Goal: Transaction & Acquisition: Book appointment/travel/reservation

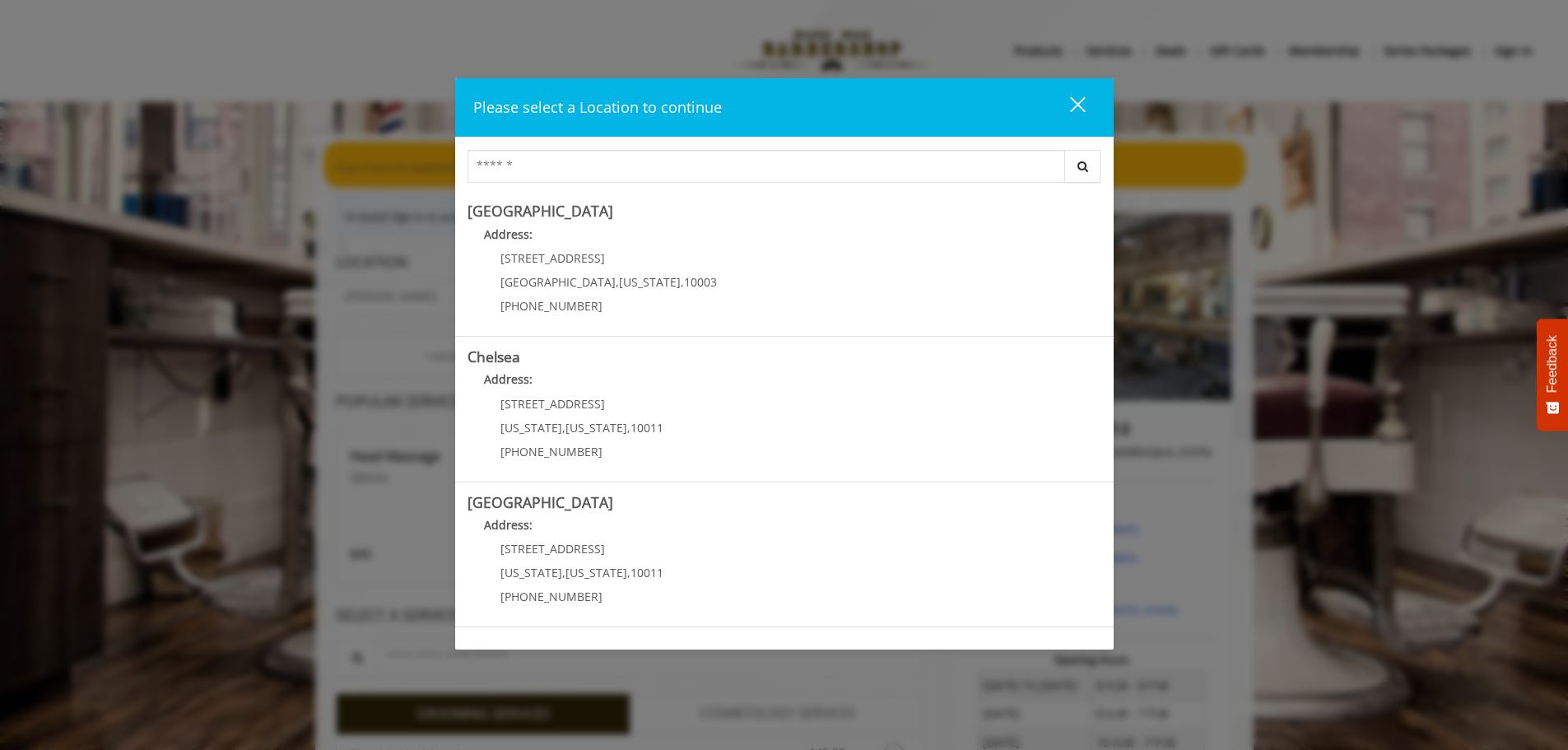
click at [1080, 104] on div "close" at bounding box center [1067, 107] width 33 height 25
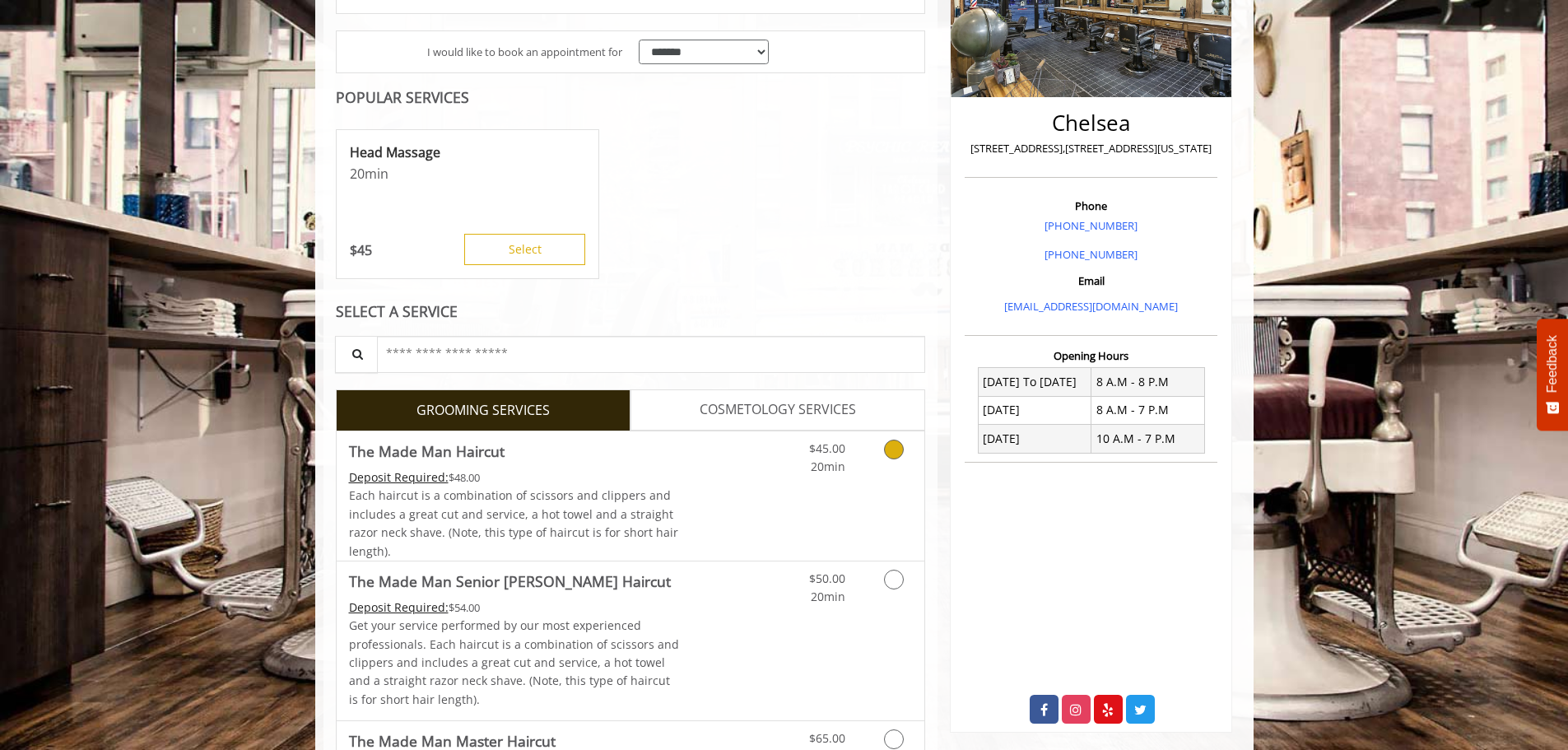
scroll to position [329, 0]
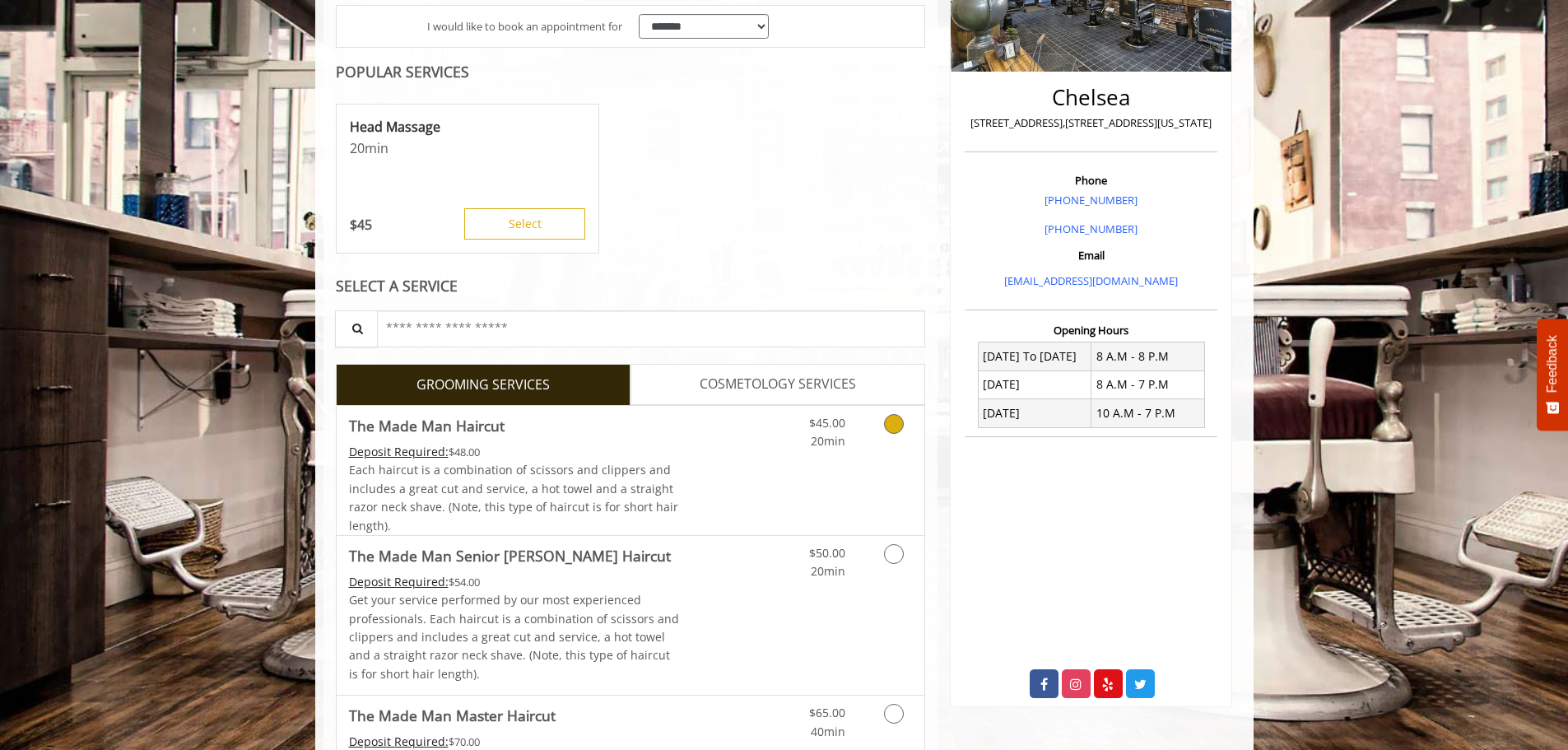
click at [883, 430] on link "Grooming services" at bounding box center [891, 429] width 42 height 46
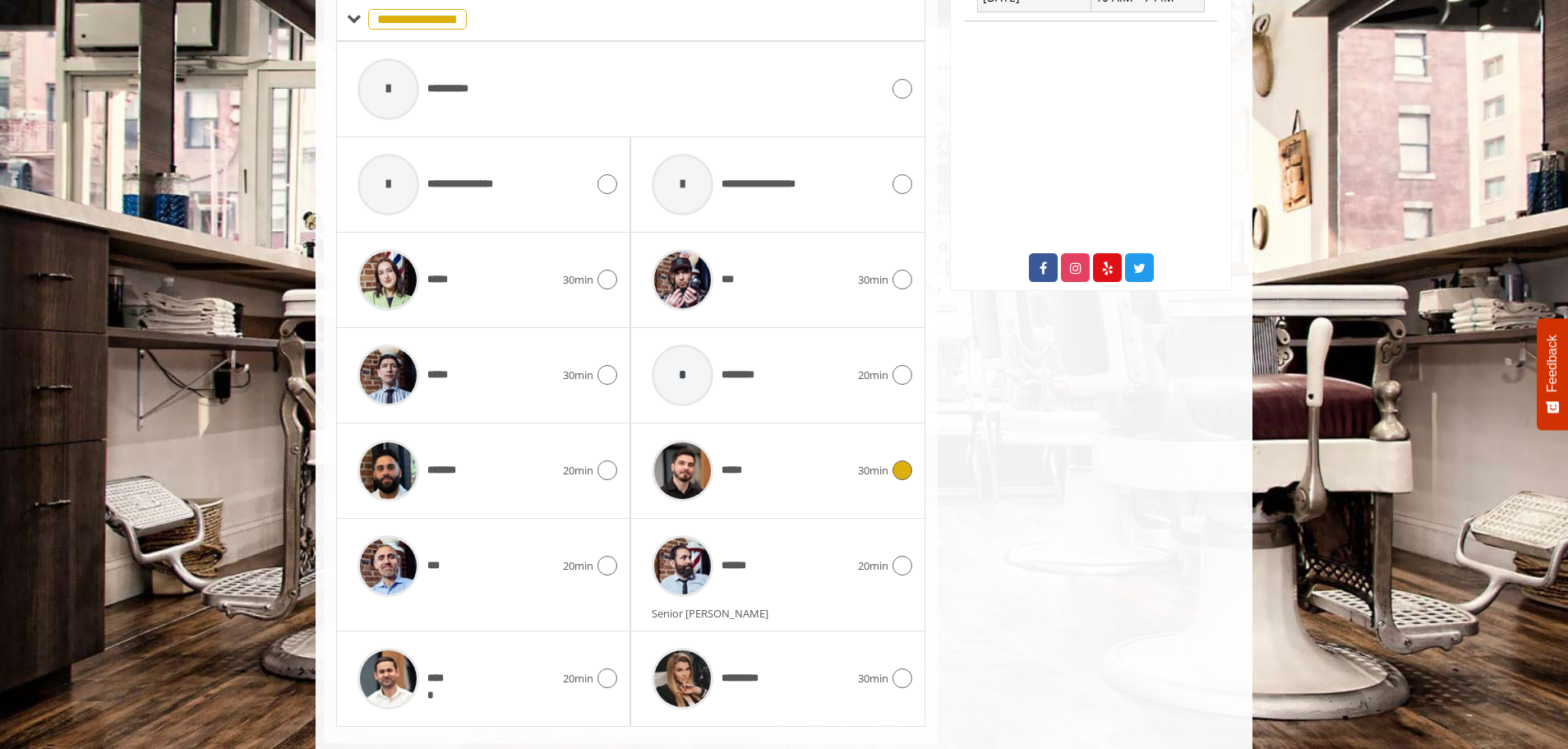
scroll to position [779, 0]
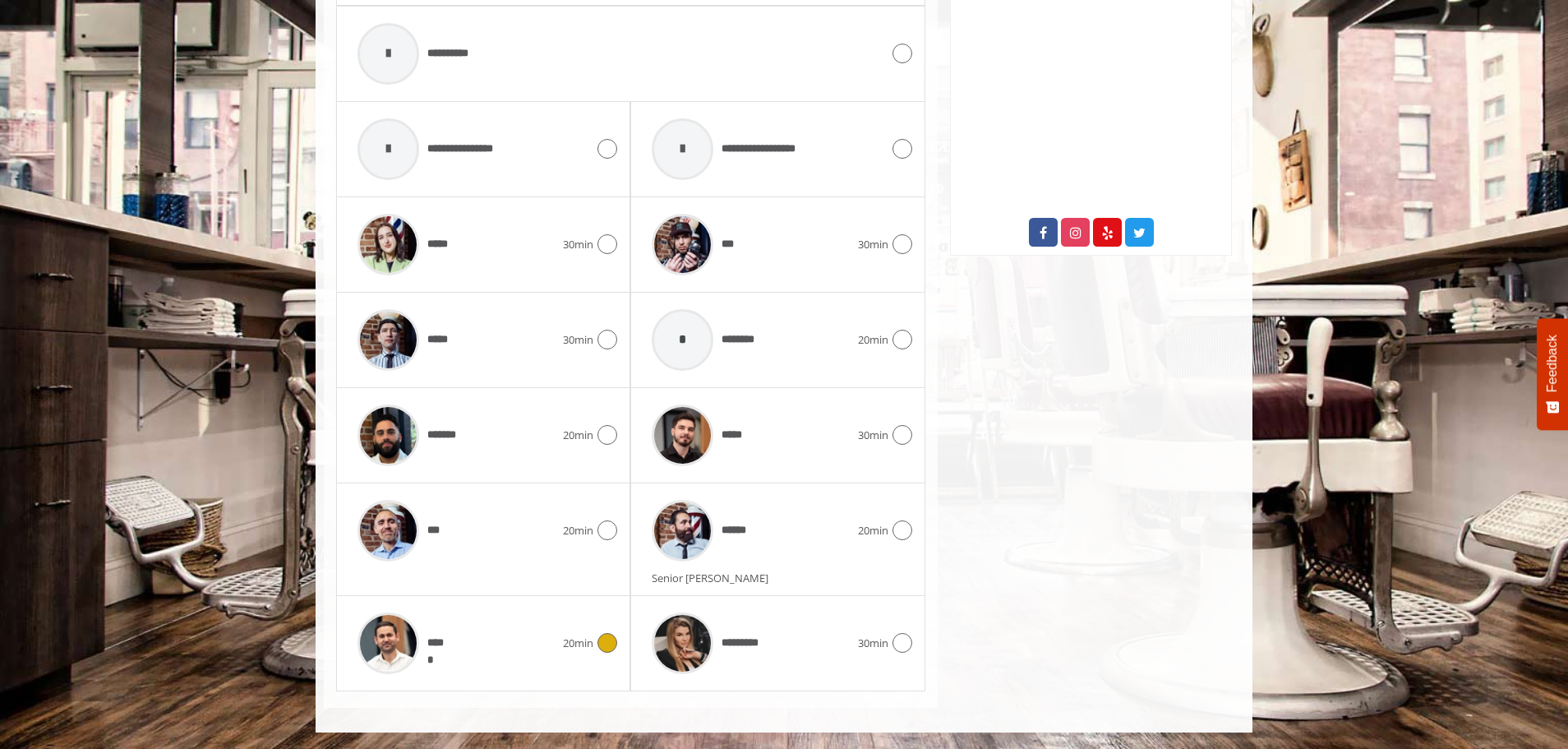
click at [483, 642] on div "*****" at bounding box center [456, 643] width 214 height 78
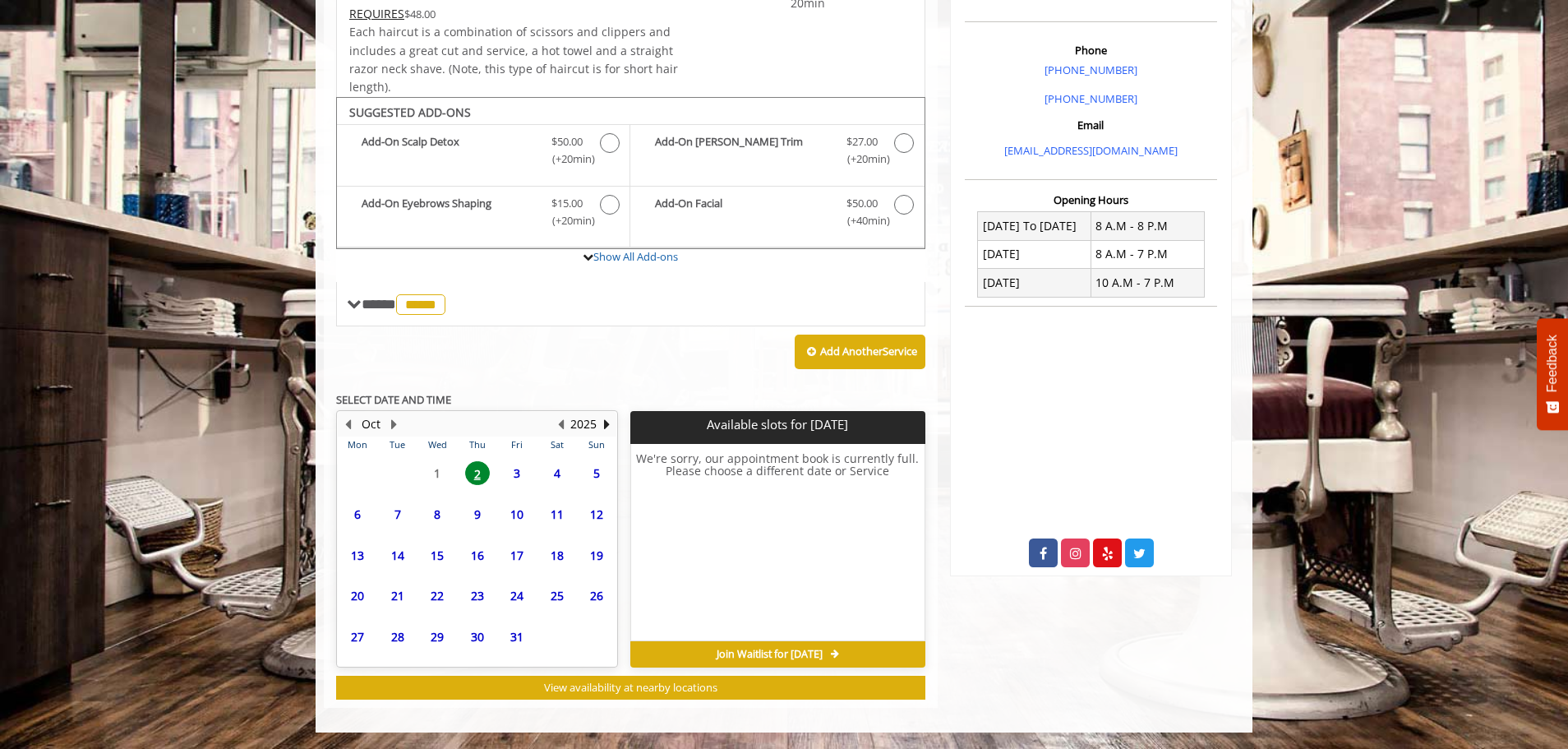
scroll to position [459, 0]
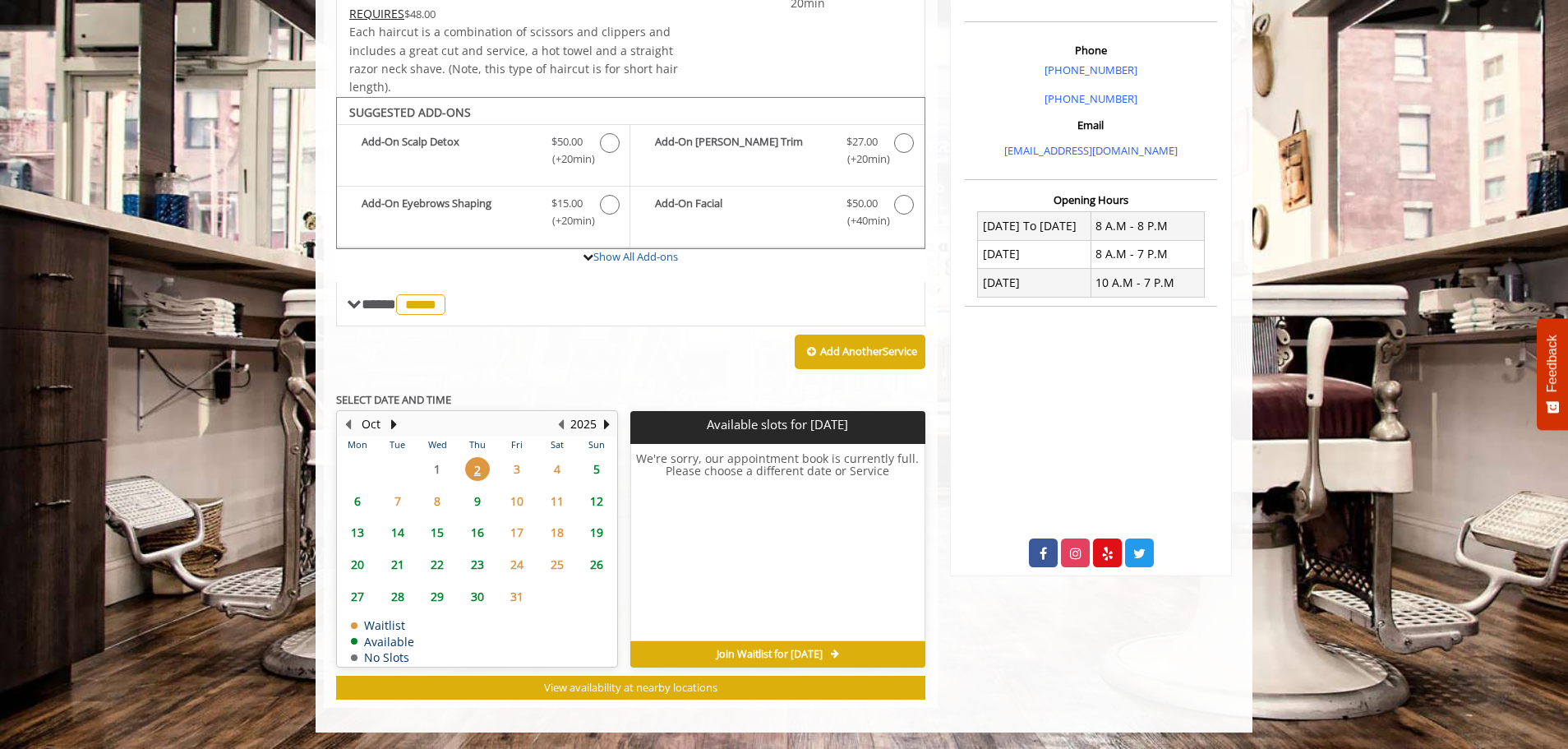
click at [507, 469] on span "3" at bounding box center [517, 469] width 24 height 24
click at [596, 464] on span "5" at bounding box center [596, 469] width 24 height 24
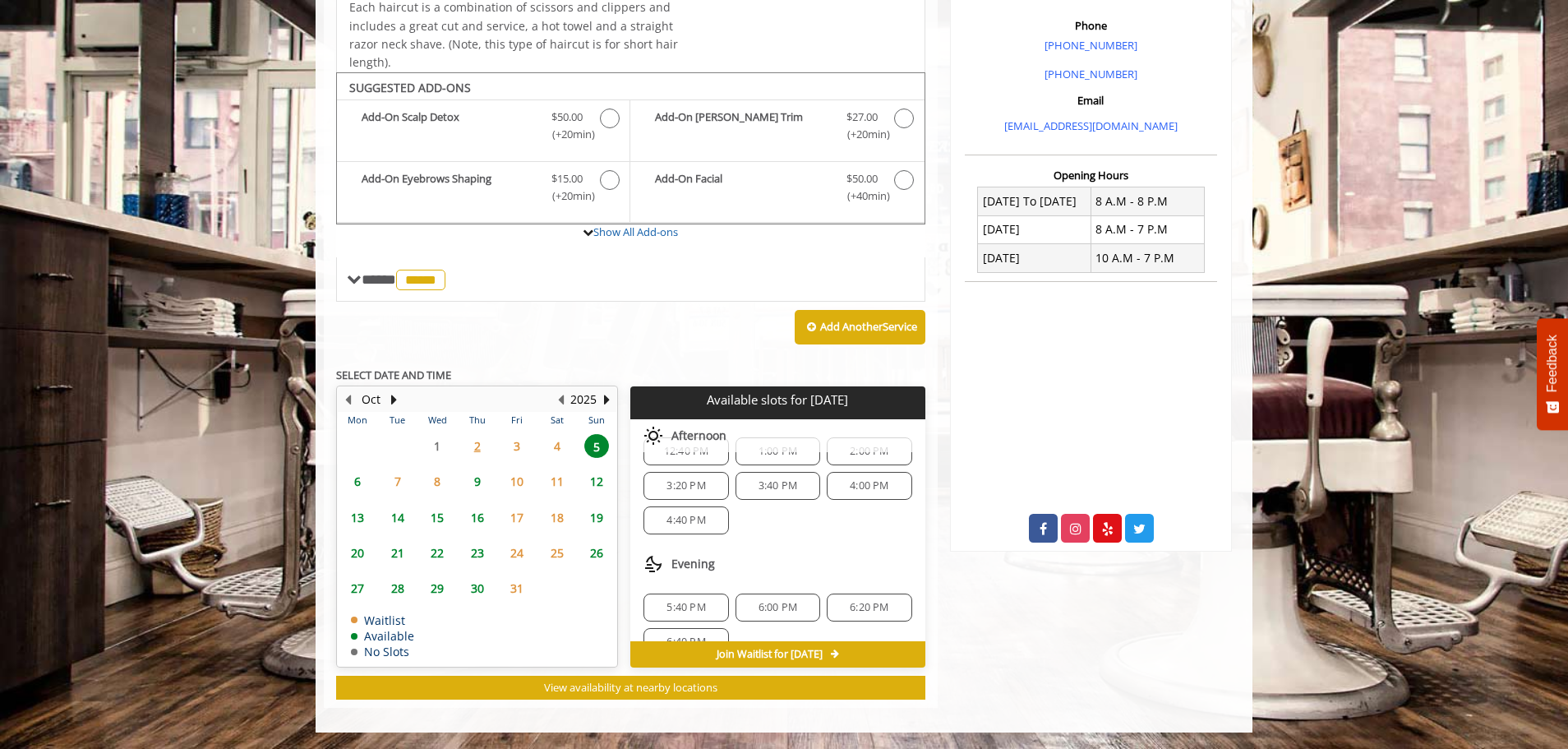
scroll to position [56, 0]
click at [354, 477] on span "6" at bounding box center [357, 481] width 24 height 24
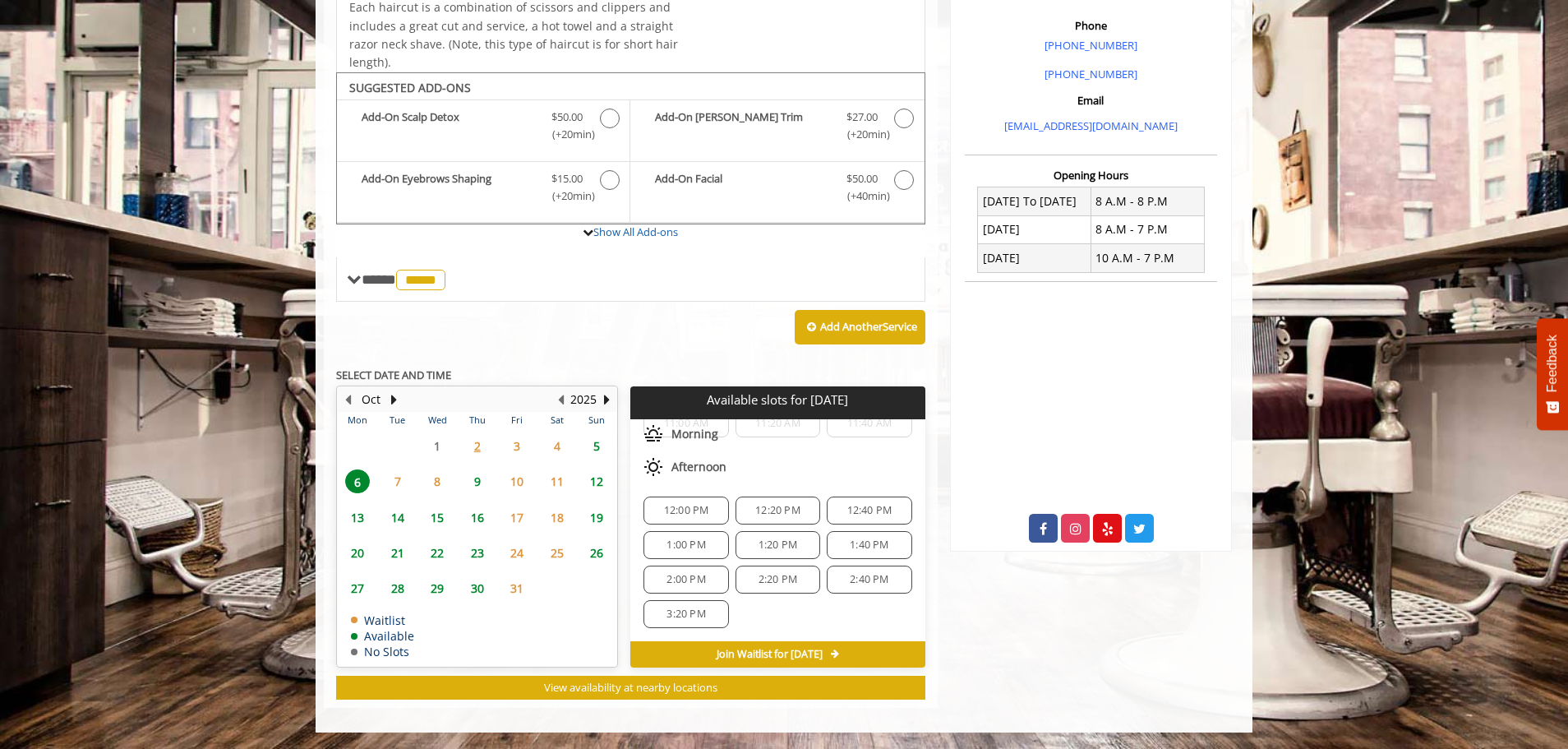
click at [475, 484] on span "9" at bounding box center [477, 481] width 24 height 24
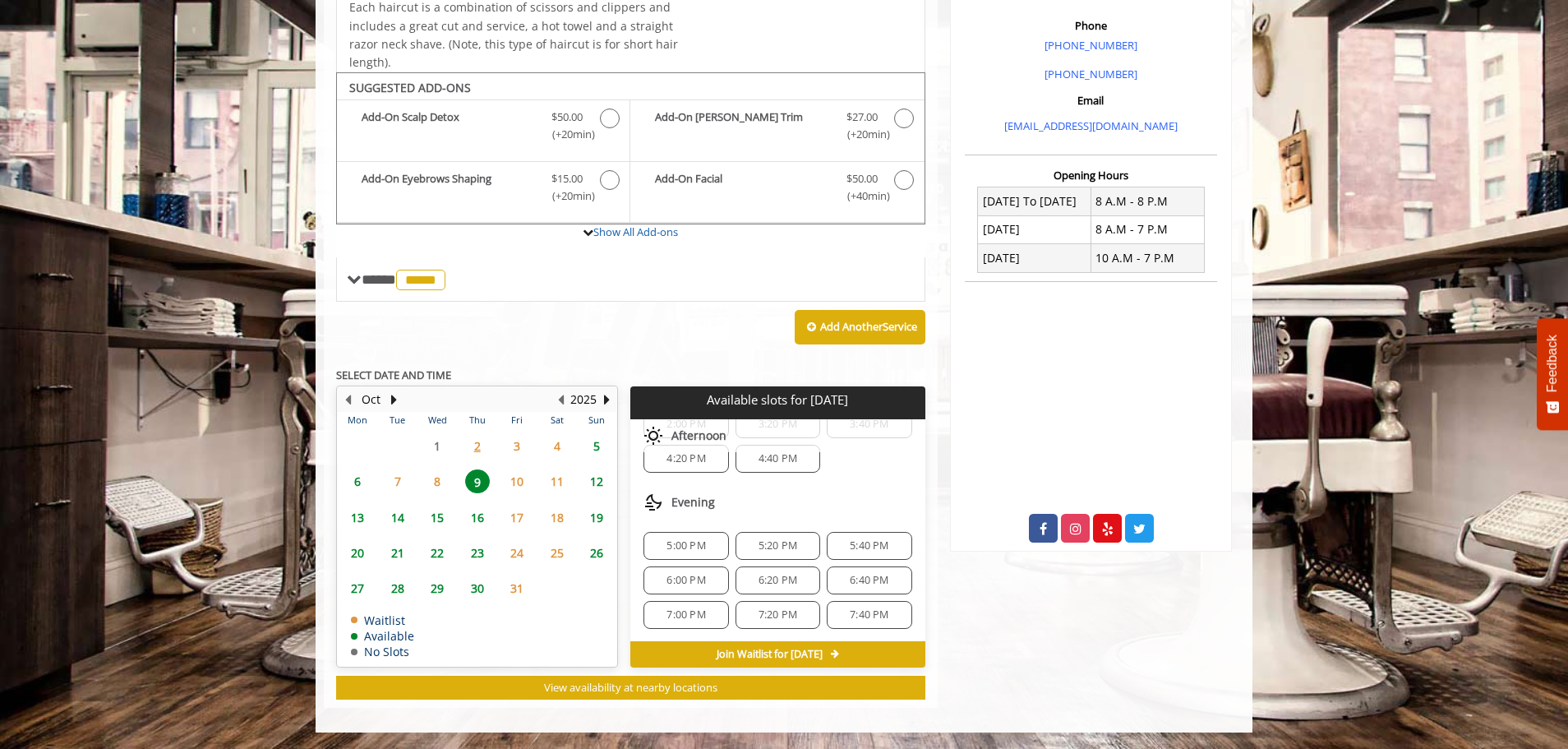
scroll to position [281, 0]
click at [353, 476] on span "6" at bounding box center [357, 481] width 24 height 24
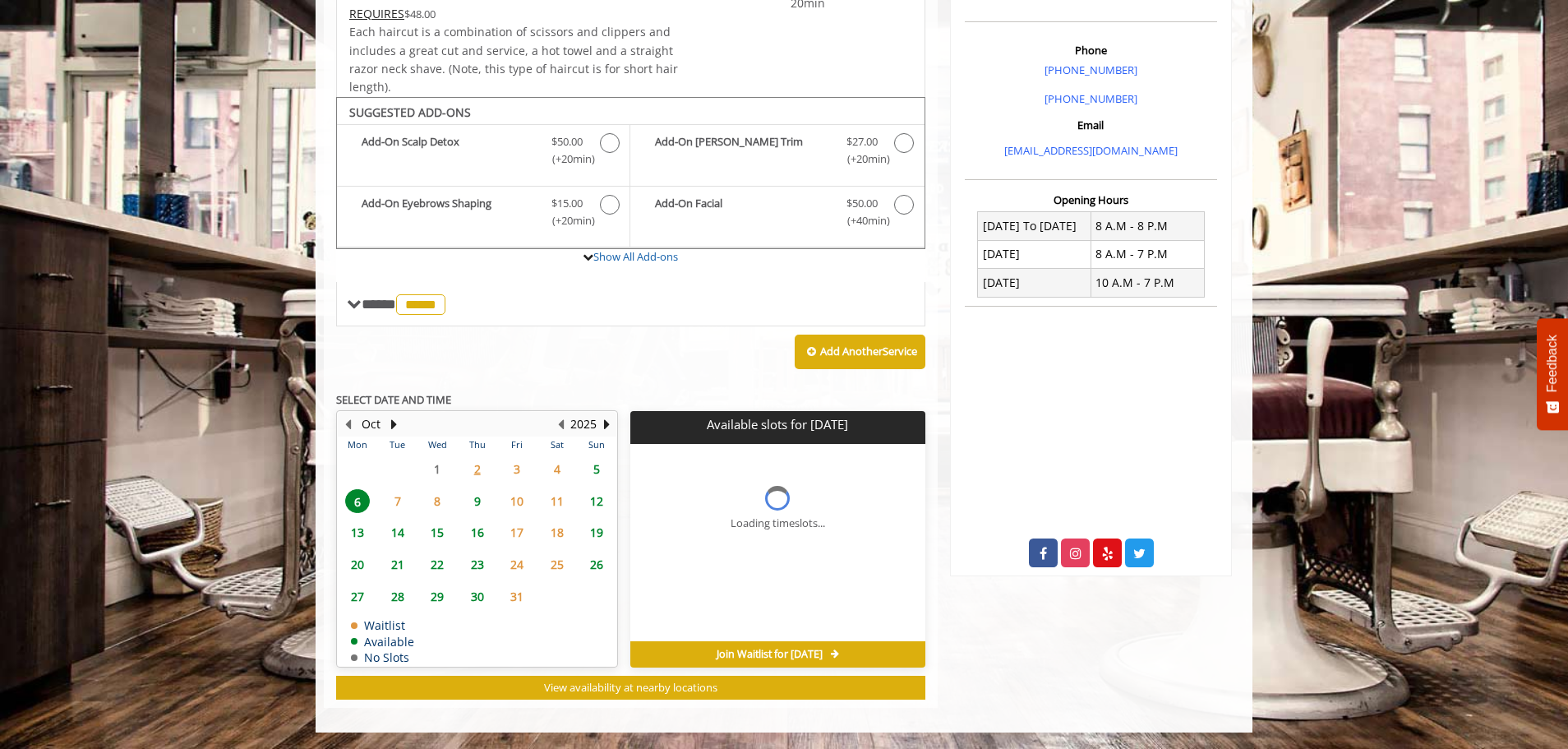
scroll to position [0, 0]
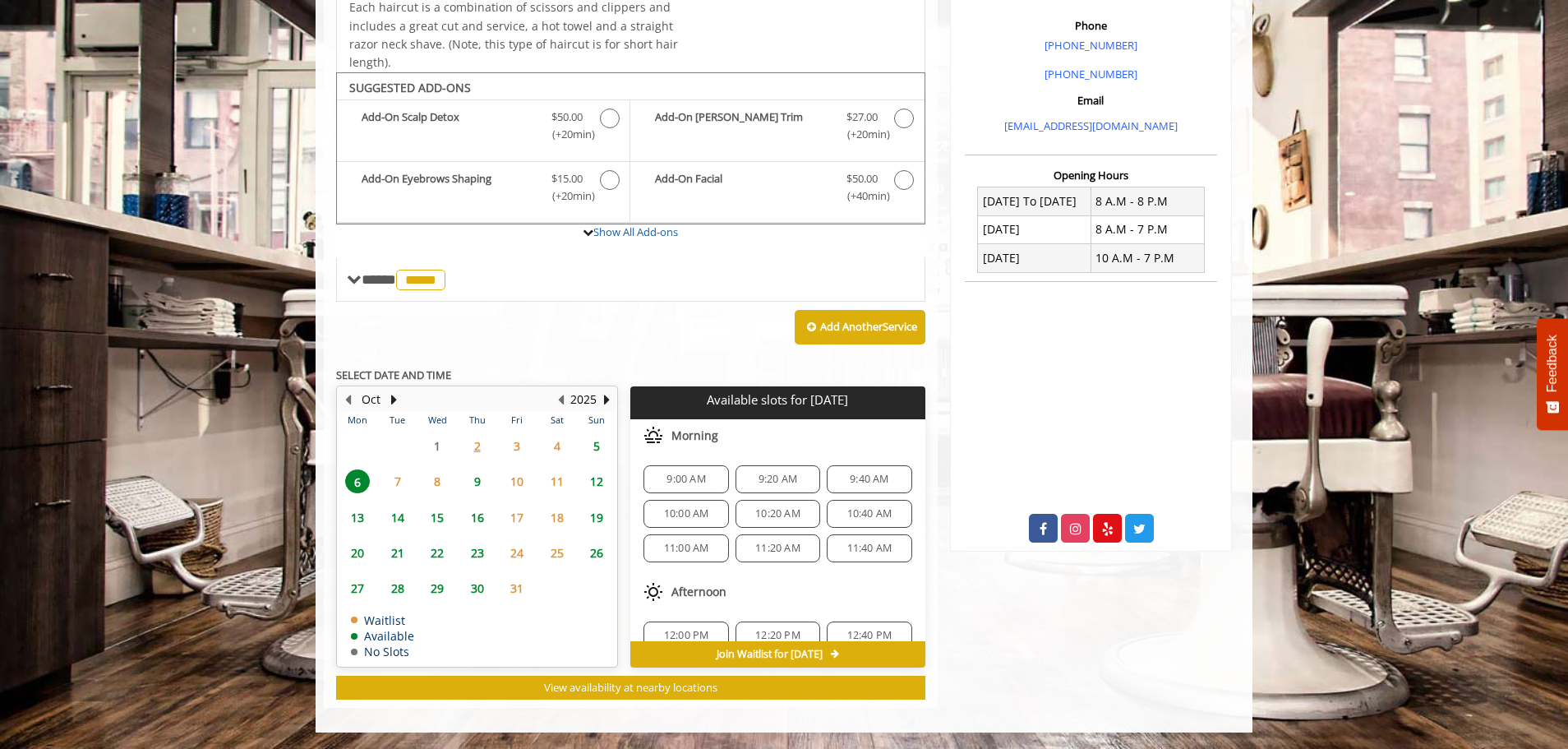
click at [480, 483] on span "9" at bounding box center [477, 481] width 24 height 24
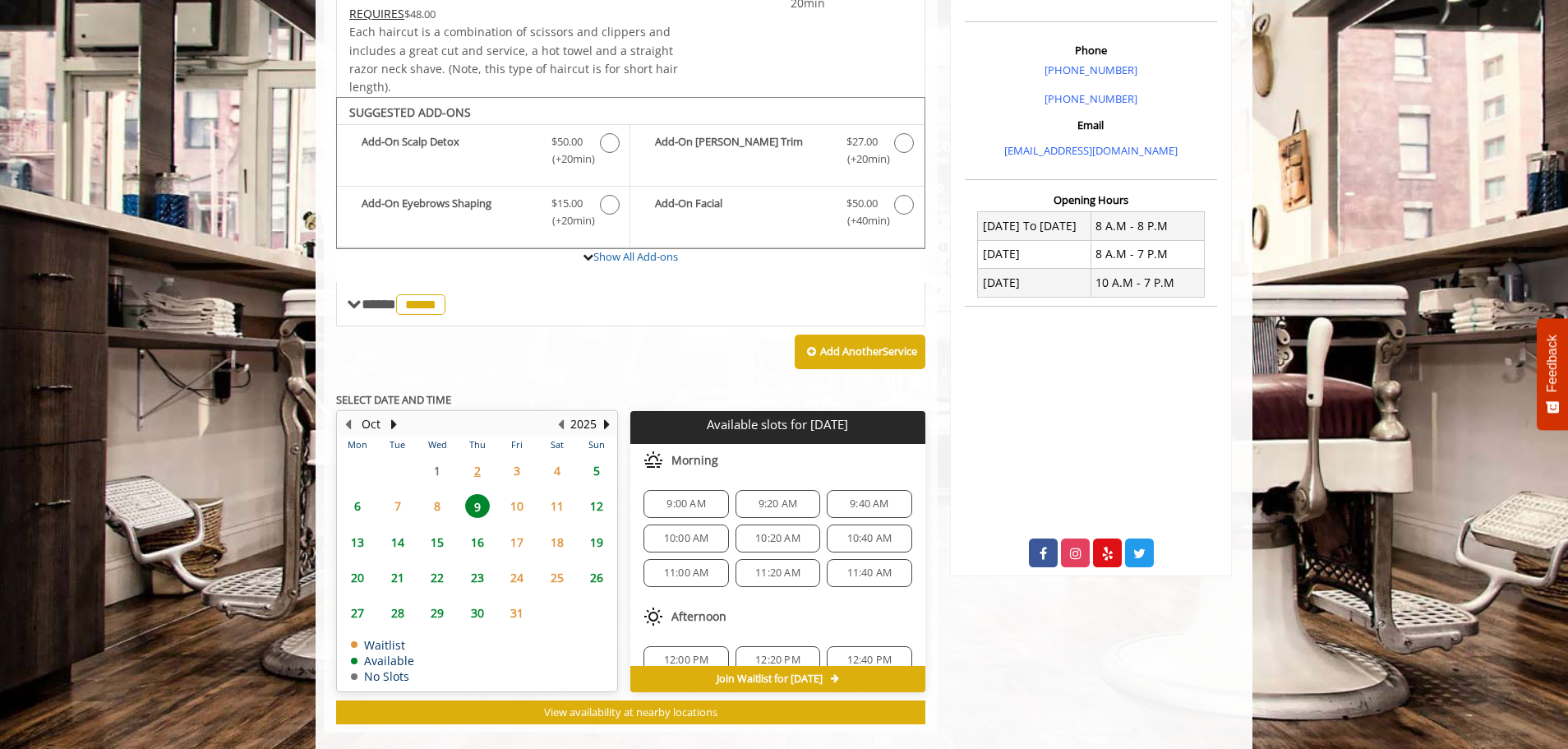
scroll to position [483, 0]
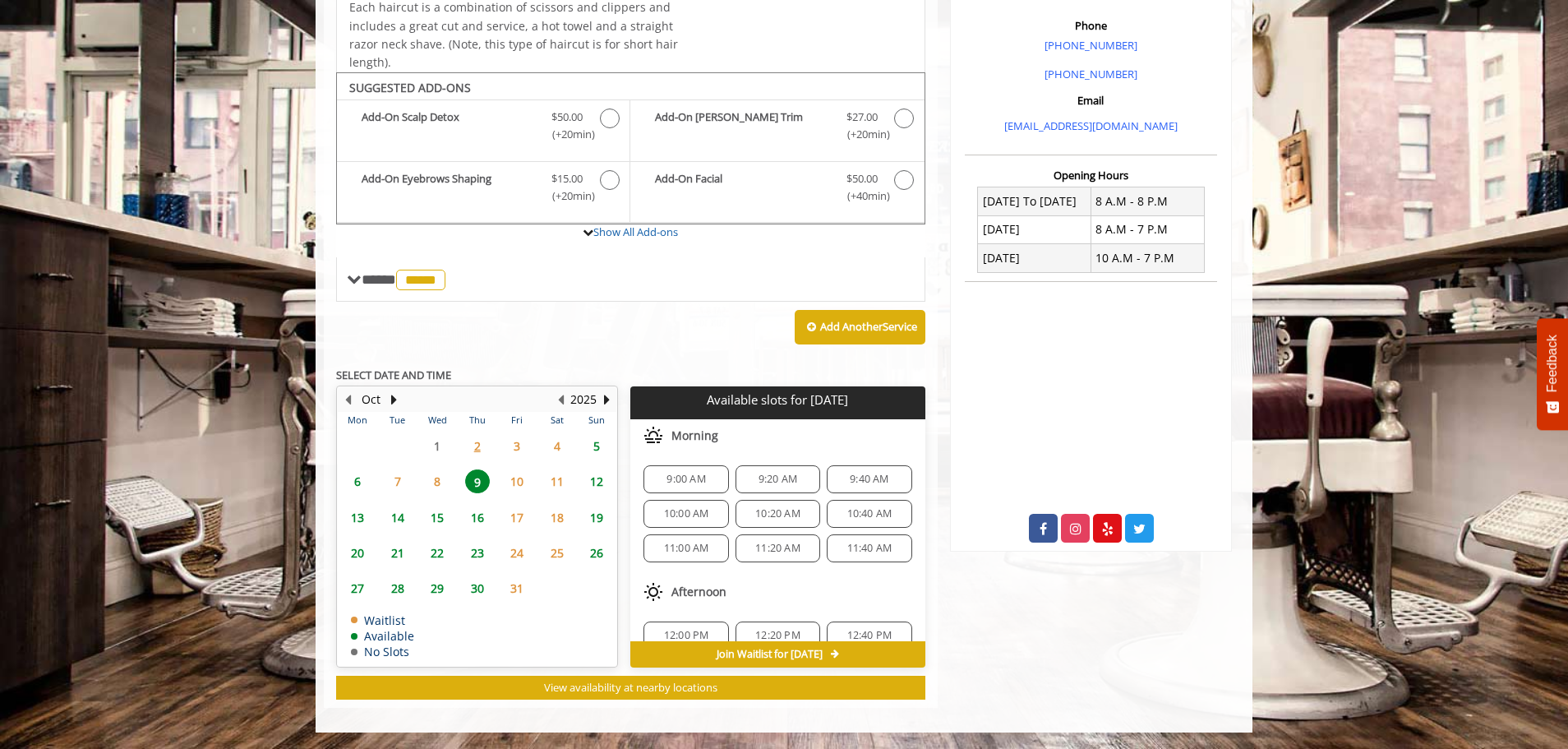
click at [355, 482] on span "6" at bounding box center [357, 481] width 24 height 24
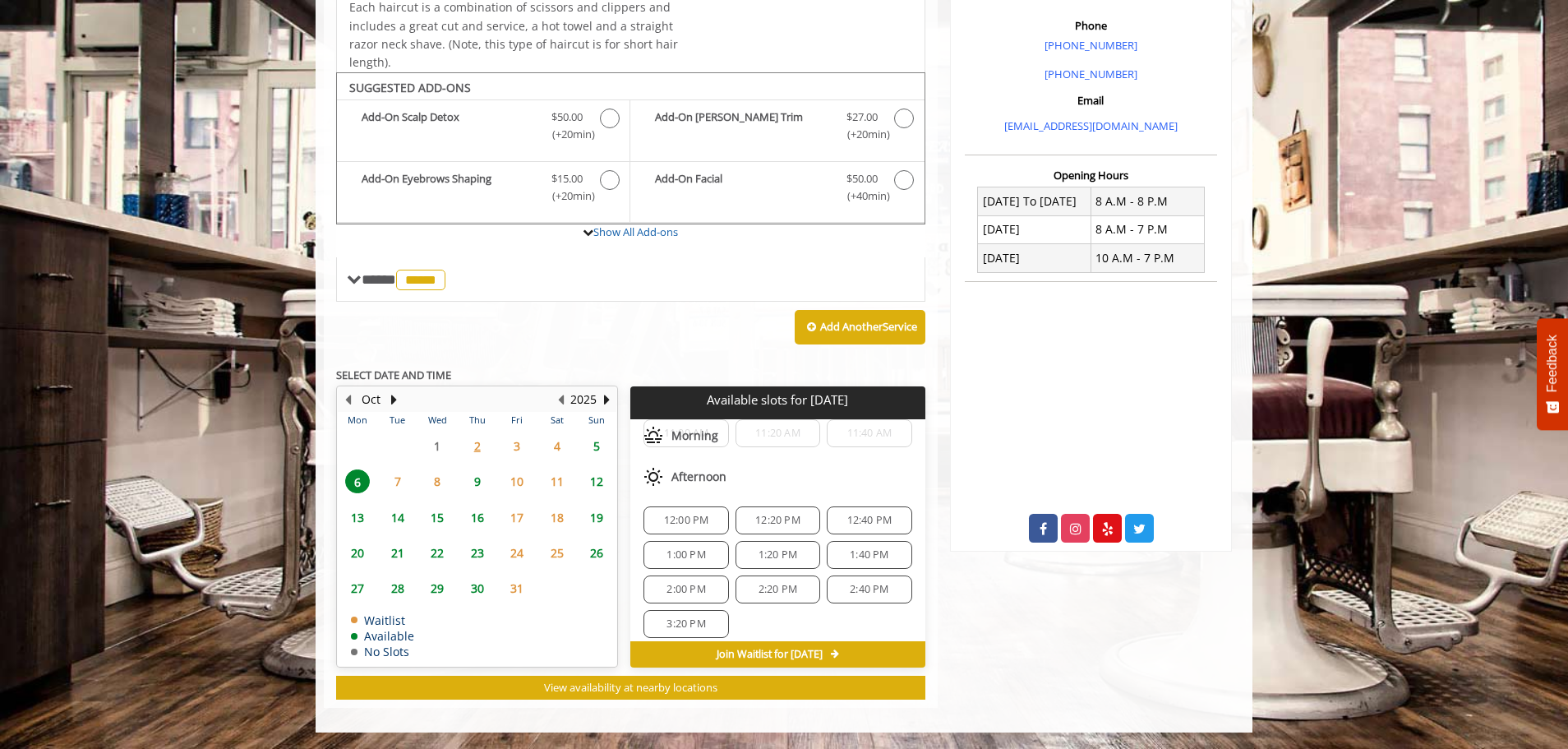
scroll to position [125, 0]
click at [603, 452] on span "5" at bounding box center [596, 446] width 24 height 24
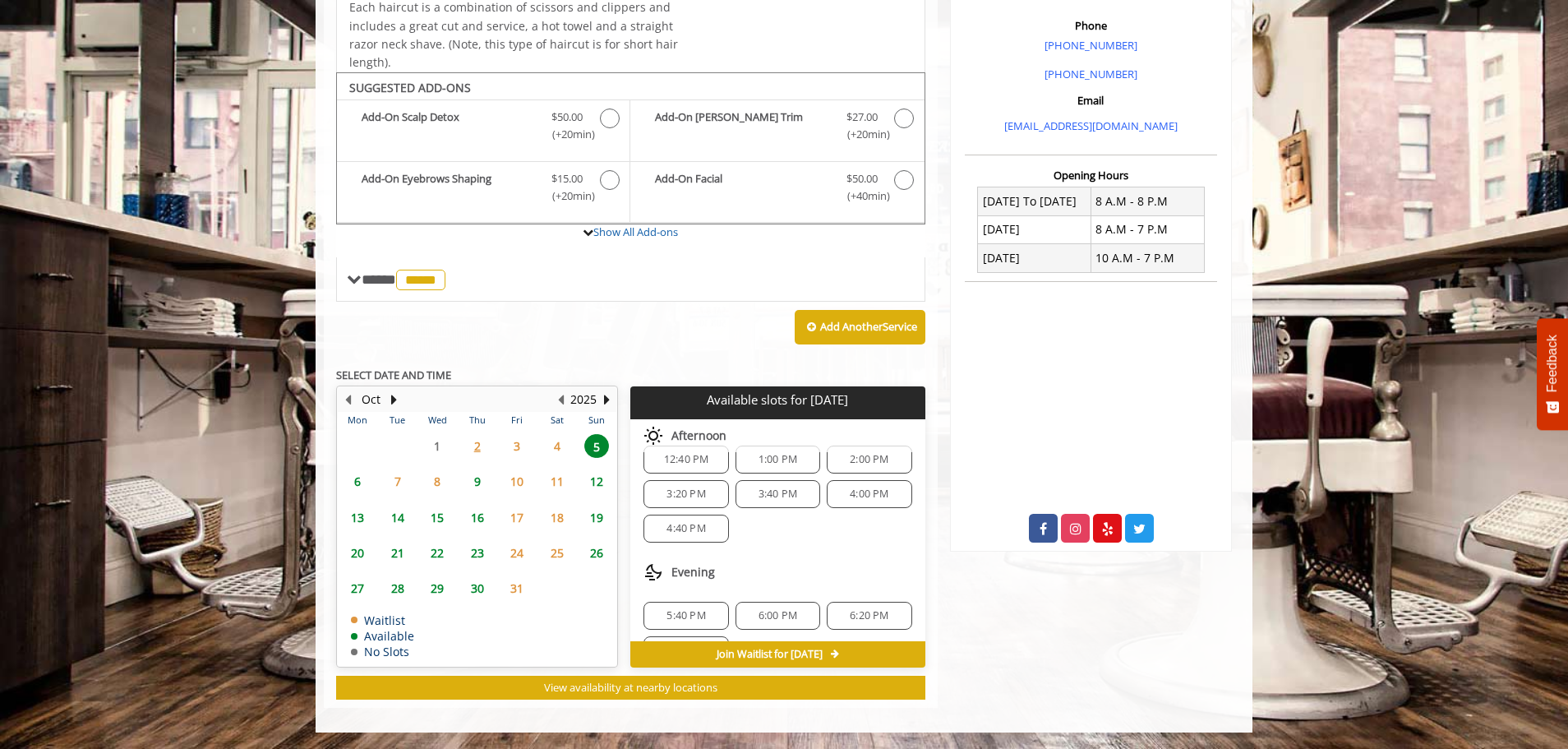
scroll to position [0, 0]
click at [559, 441] on span "4" at bounding box center [556, 446] width 24 height 24
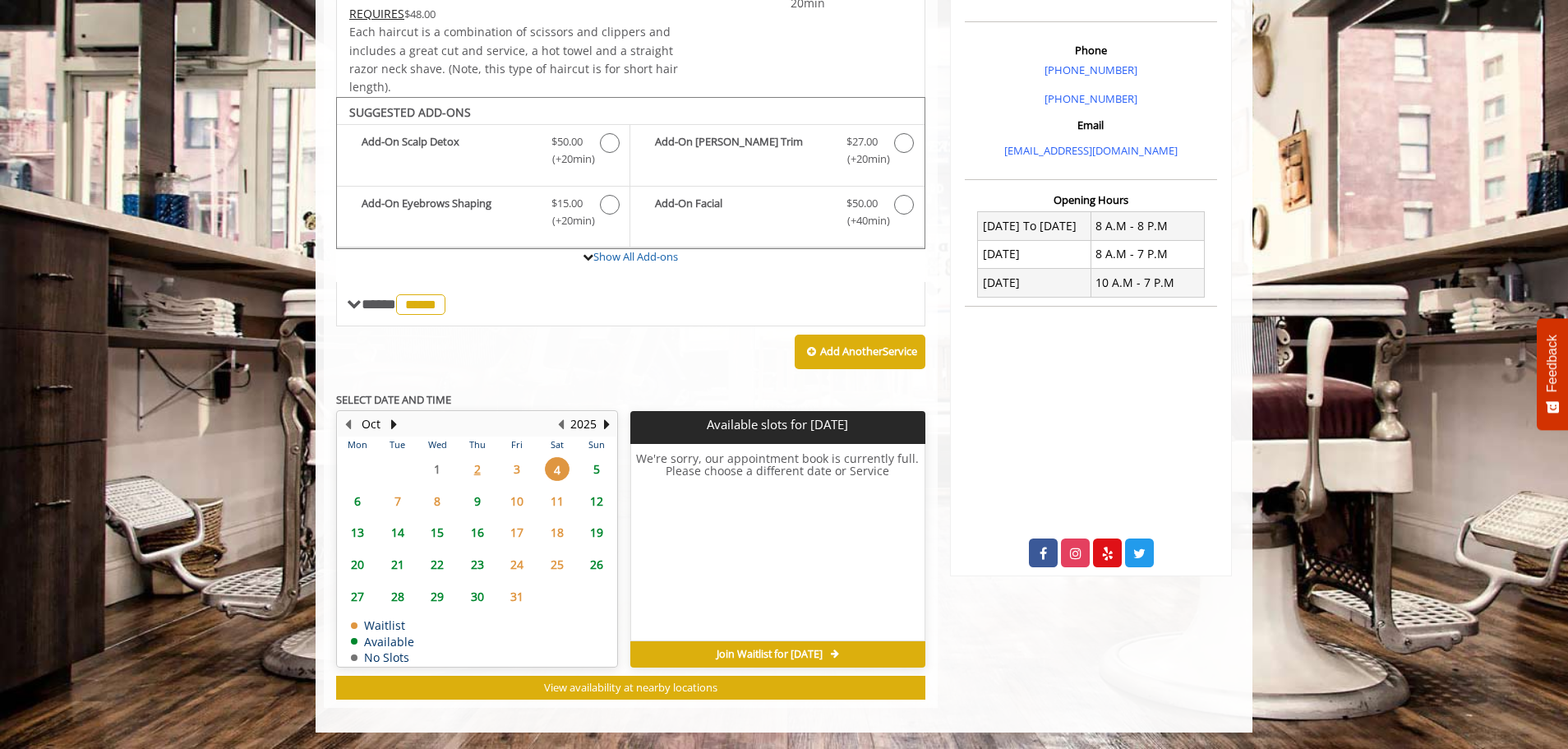
click at [594, 466] on span "5" at bounding box center [596, 469] width 24 height 24
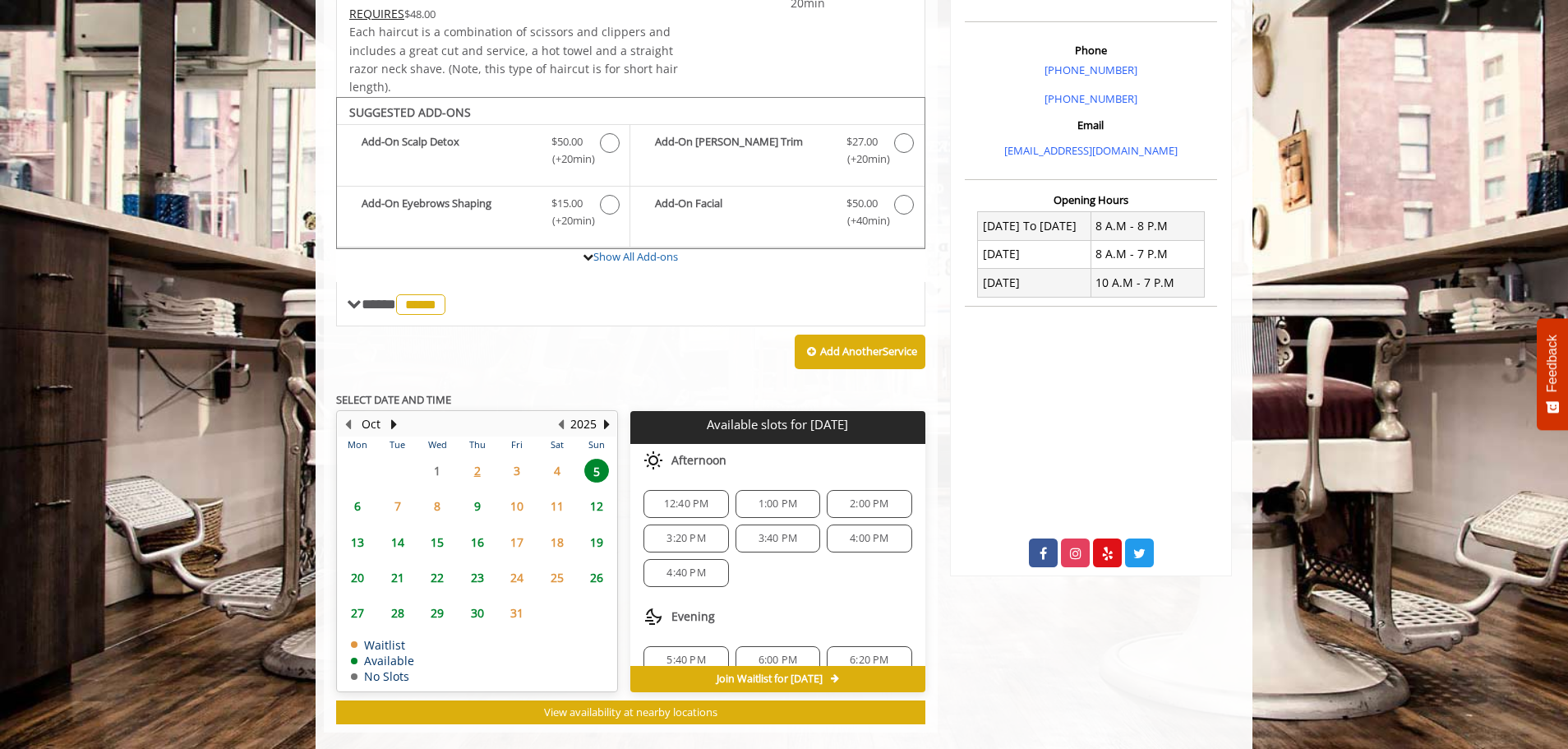
scroll to position [483, 0]
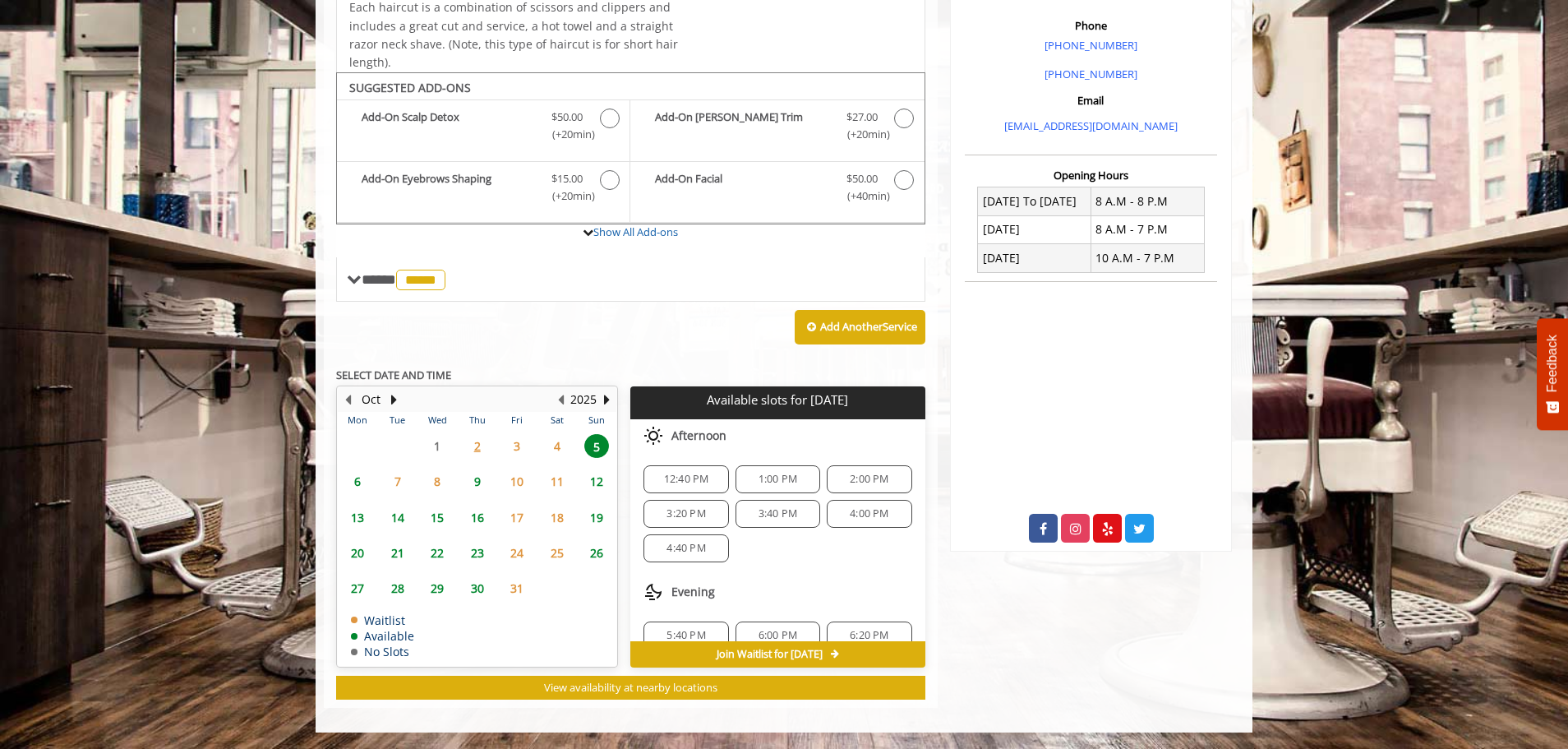
click at [347, 477] on span "6" at bounding box center [357, 481] width 24 height 24
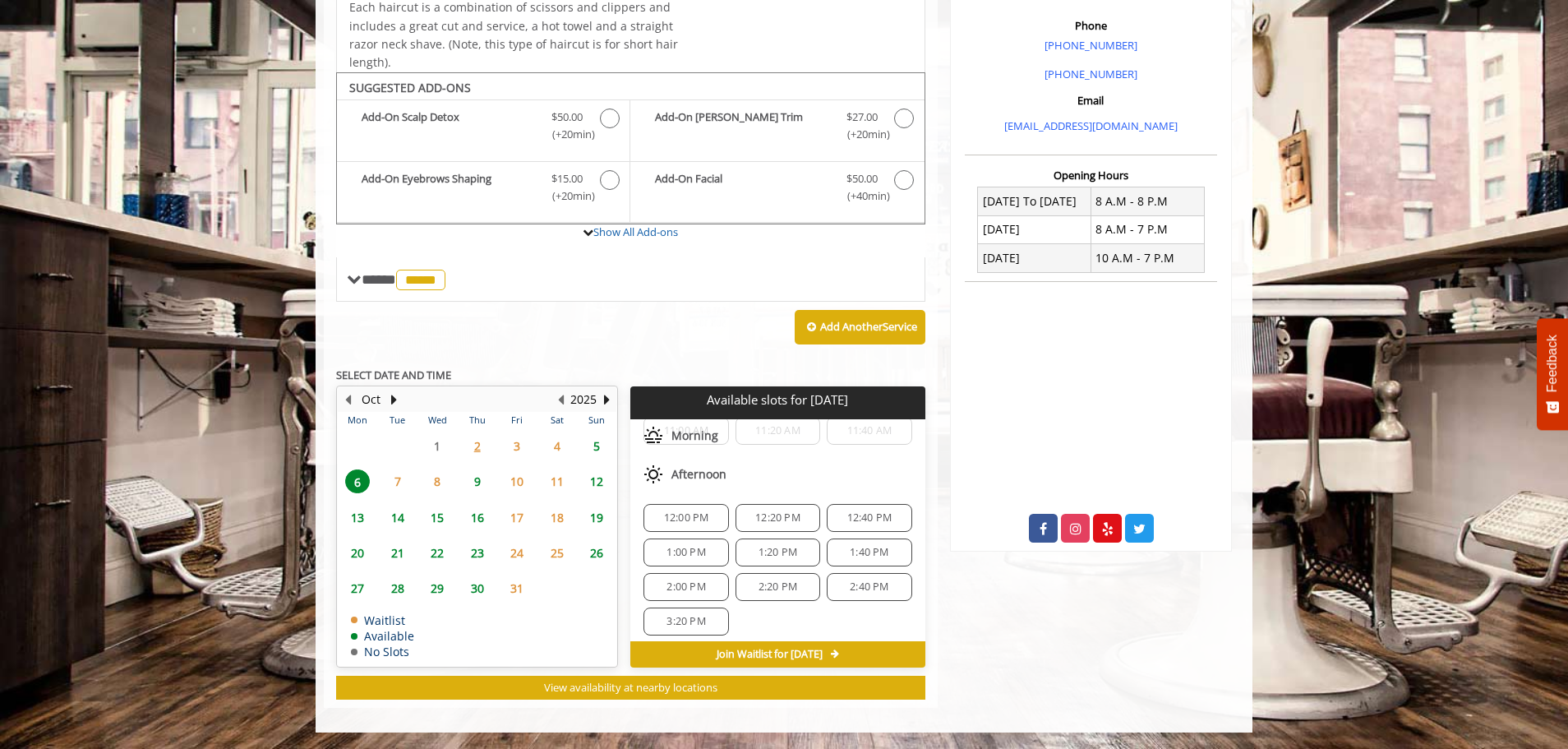
scroll to position [125, 0]
click at [481, 482] on span "9" at bounding box center [477, 481] width 24 height 24
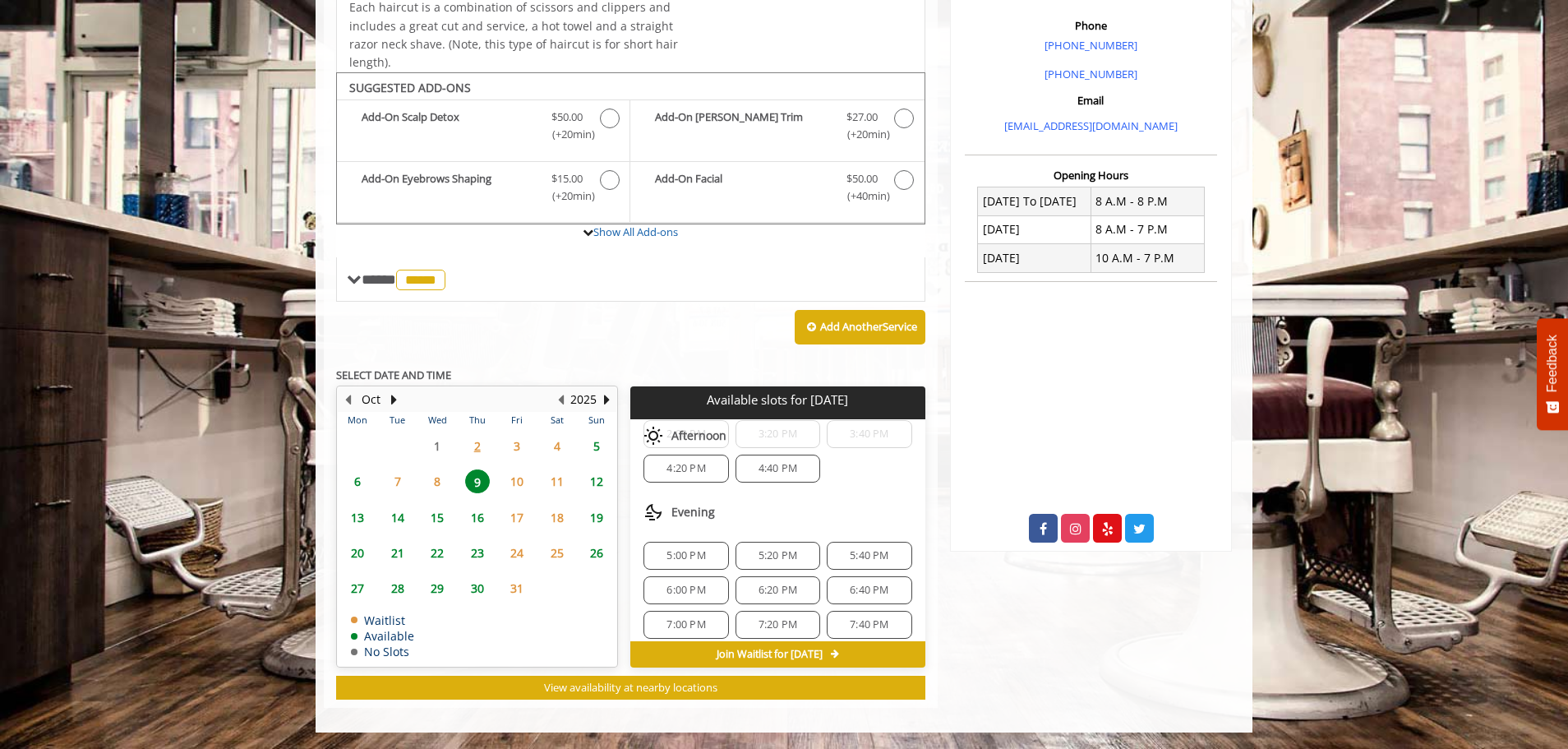
scroll to position [0, 0]
click at [590, 453] on span "5" at bounding box center [596, 446] width 24 height 24
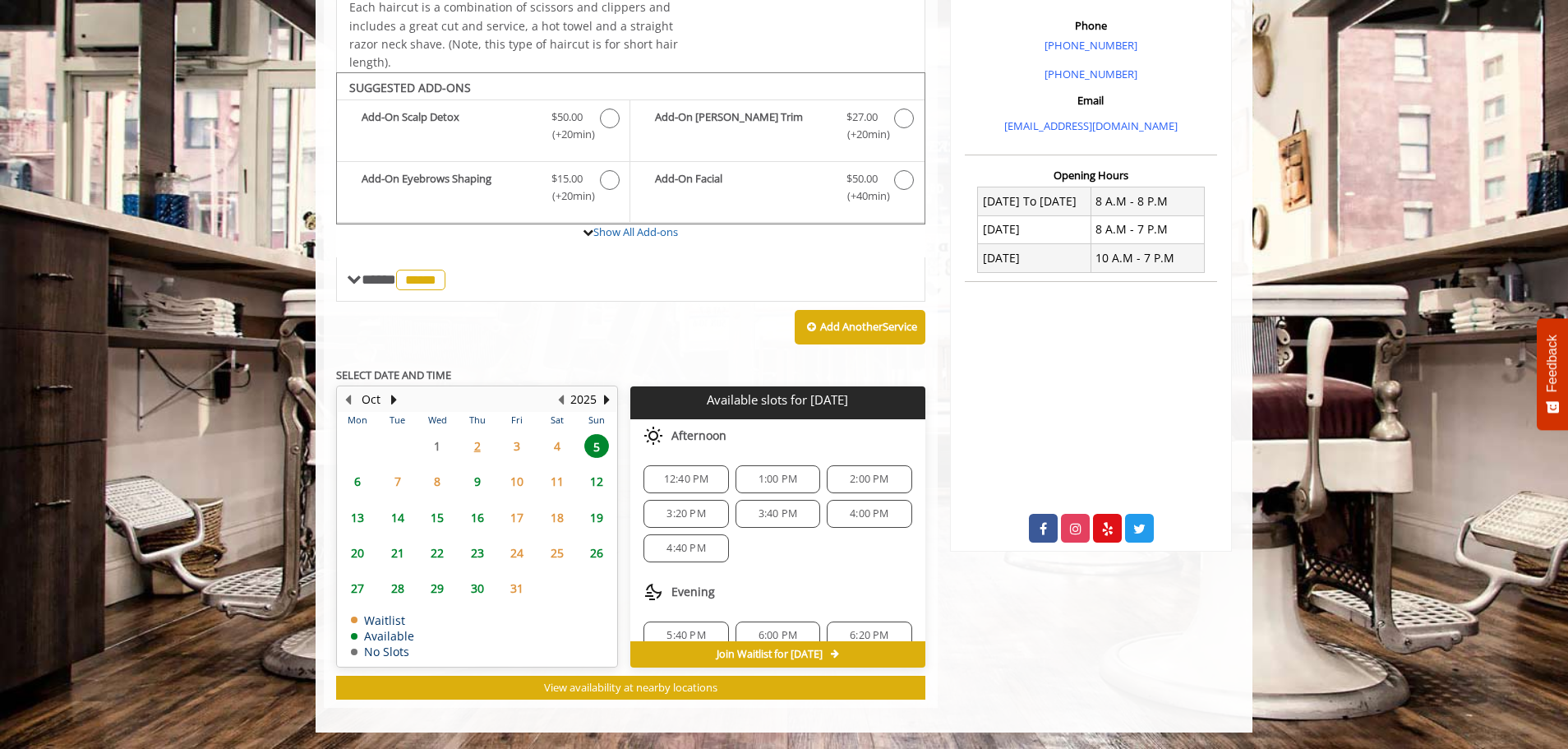
scroll to position [56, 0]
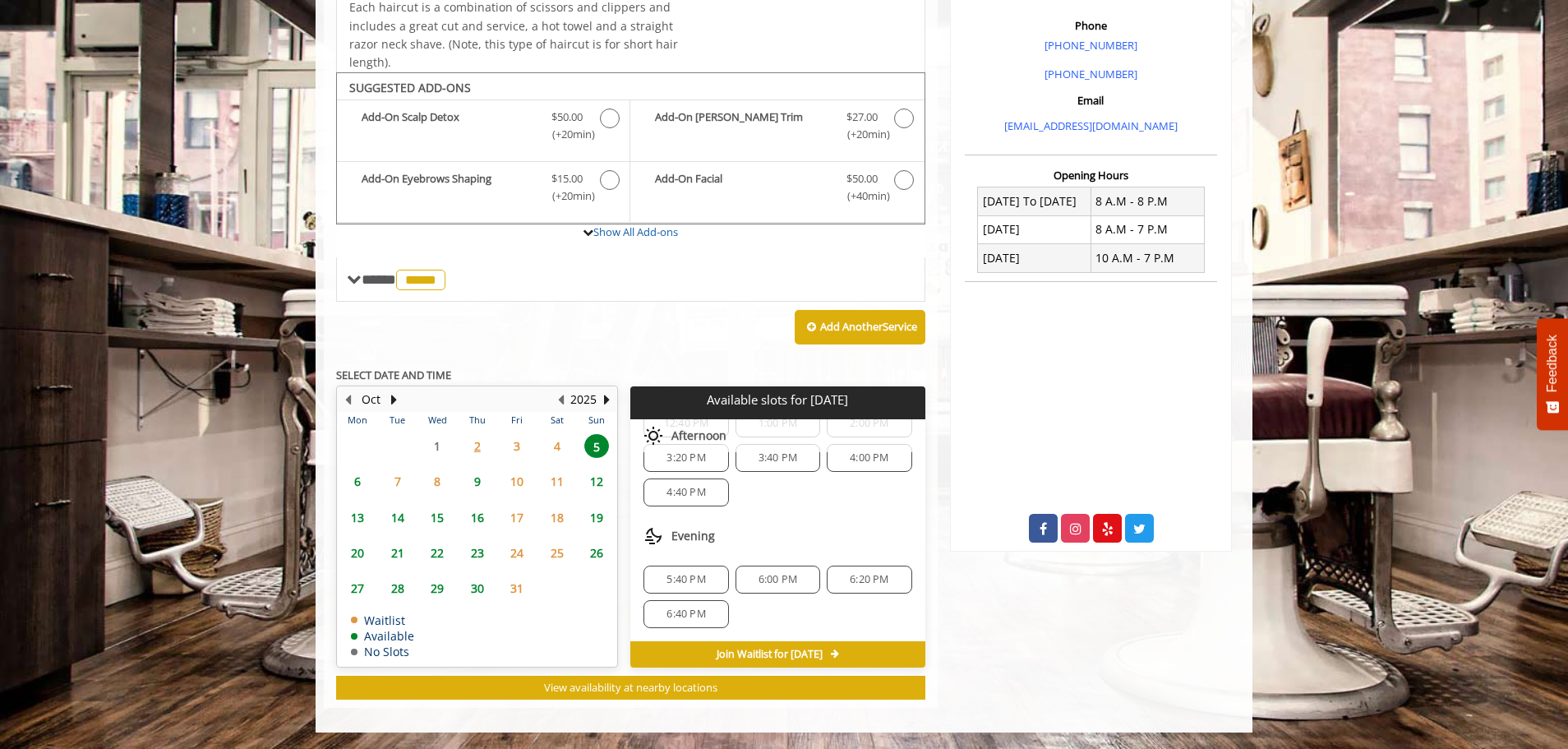
click at [682, 578] on span "5:40 PM" at bounding box center [686, 579] width 39 height 14
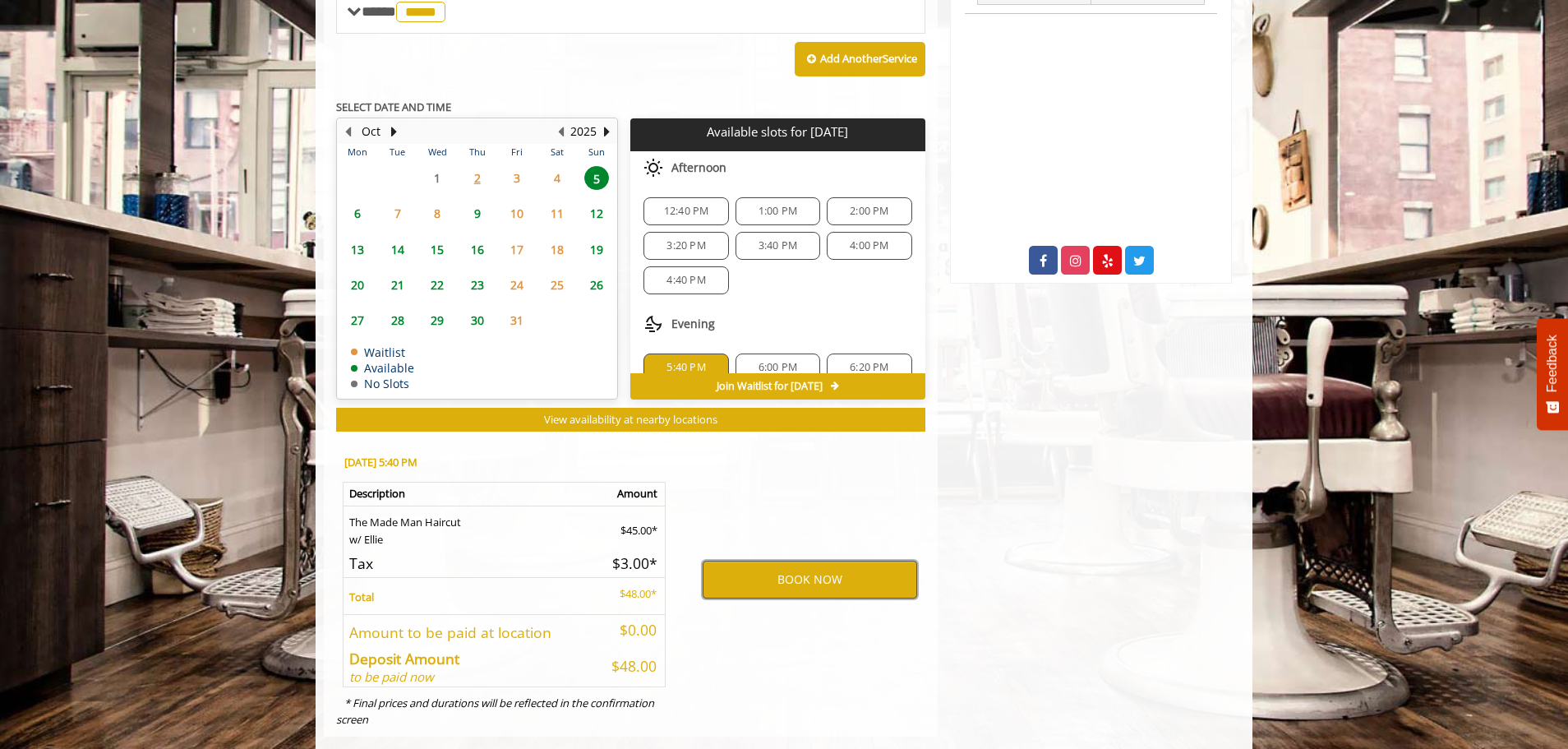
scroll to position [780, 0]
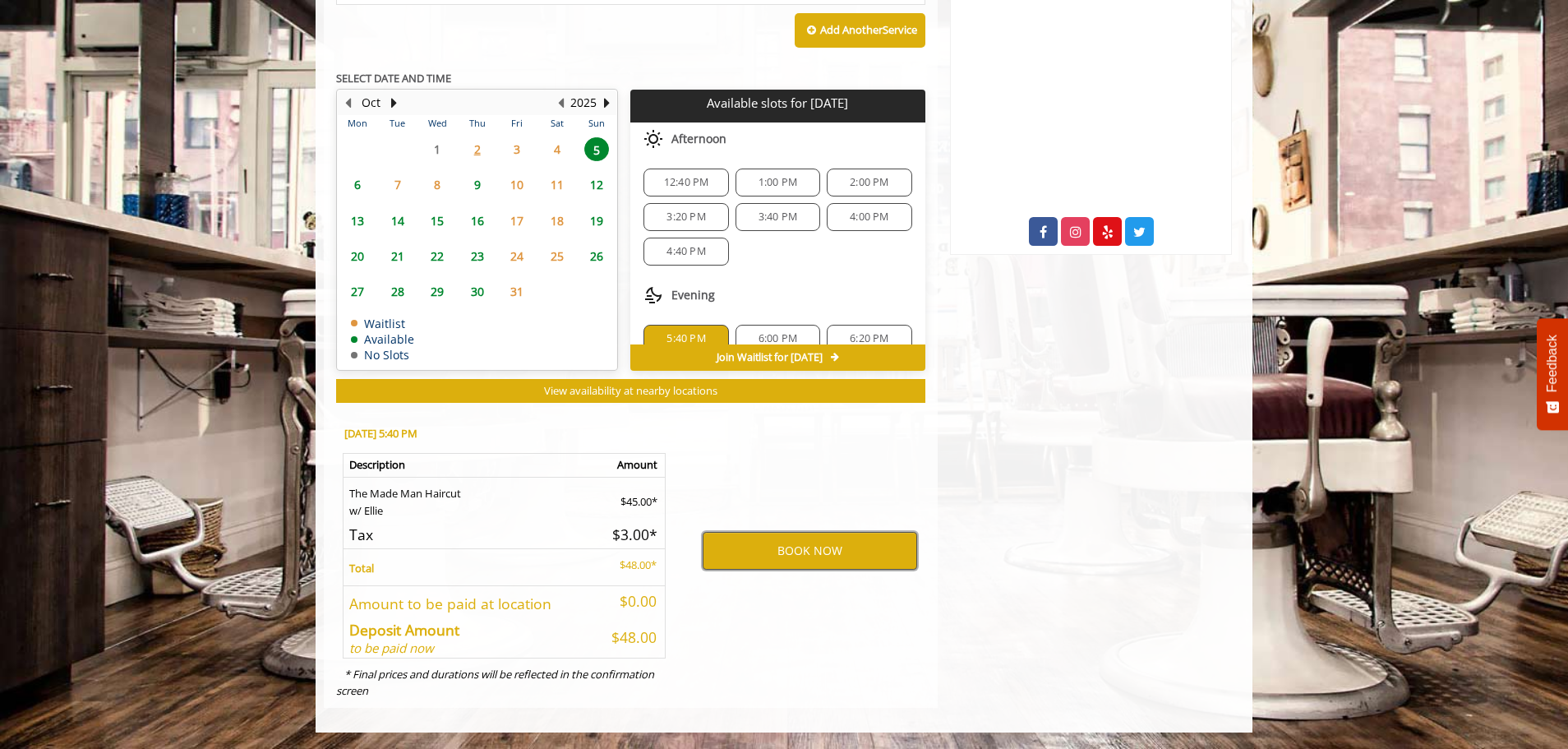
click at [811, 556] on button "BOOK NOW" at bounding box center [810, 551] width 214 height 38
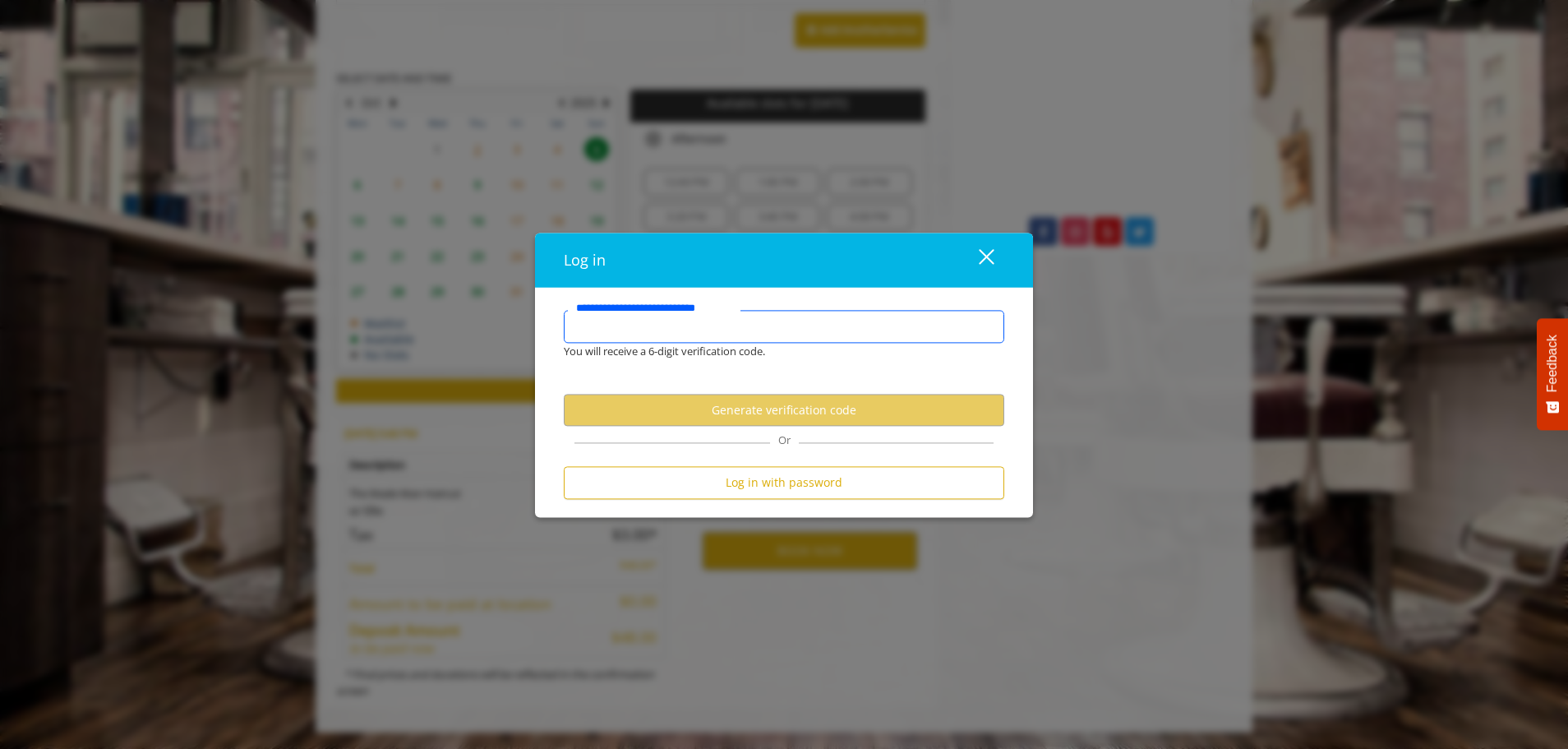
type input "*"
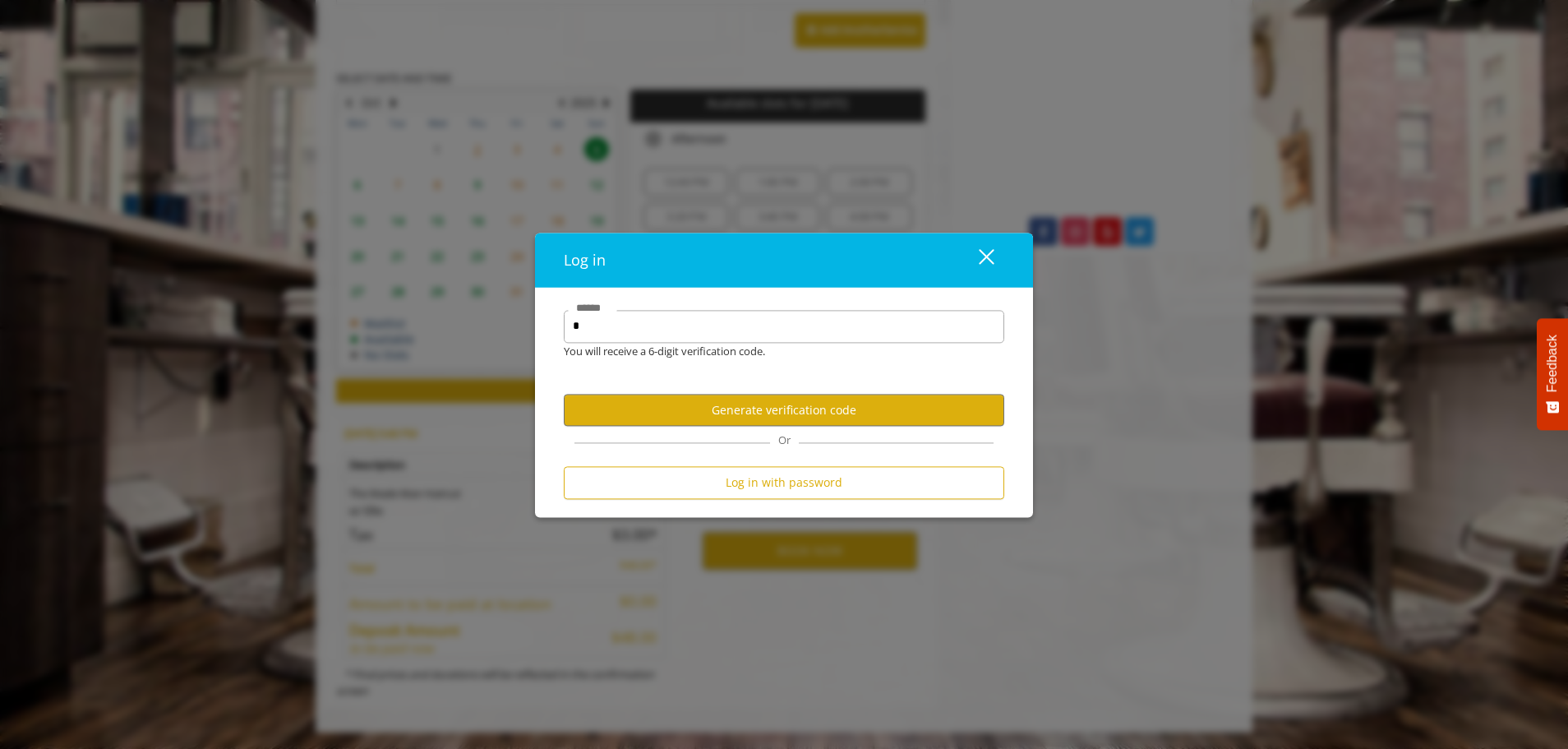
click at [979, 263] on div "close dialog" at bounding box center [986, 257] width 15 height 15
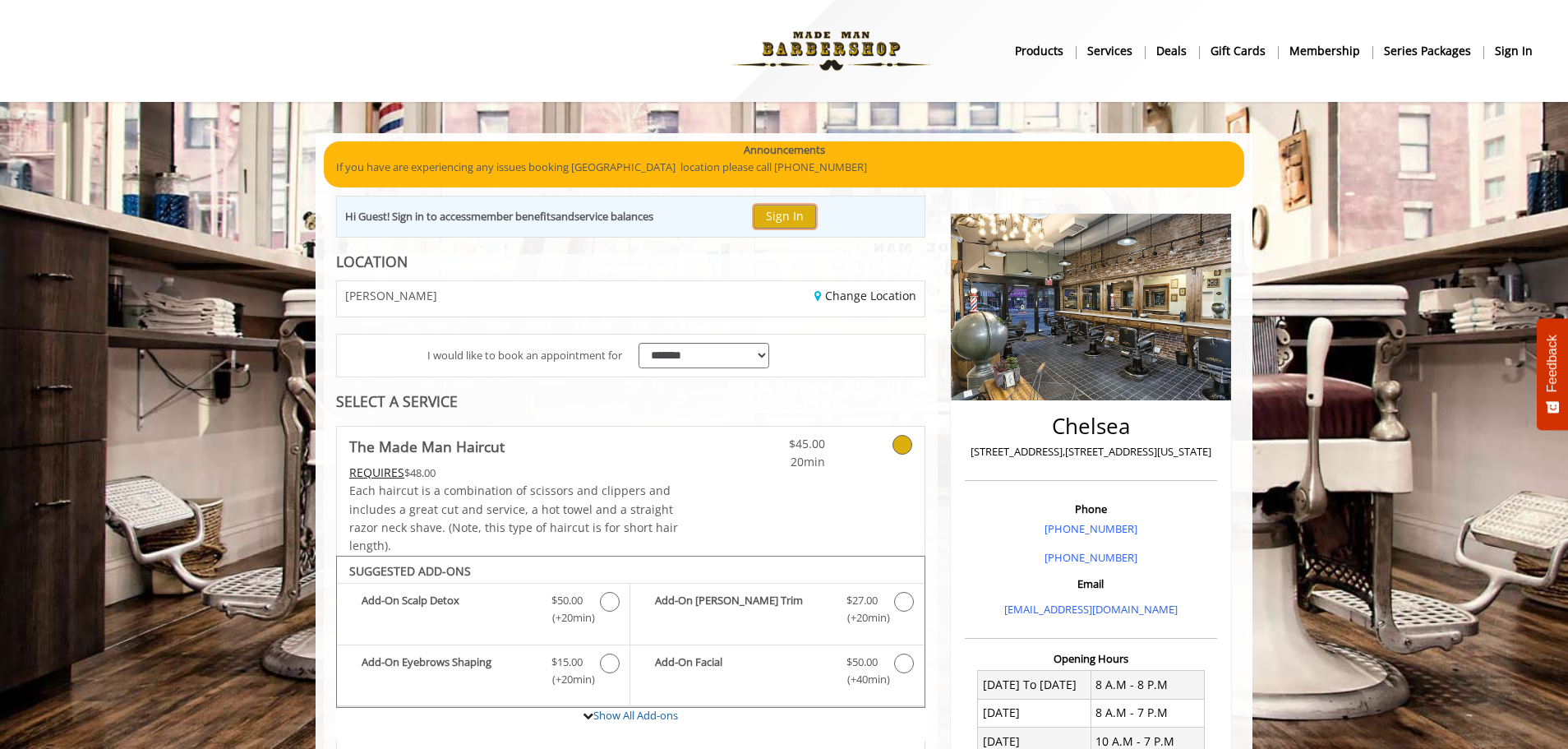
scroll to position [0, 0]
click at [800, 214] on button "Sign In" at bounding box center [785, 216] width 62 height 24
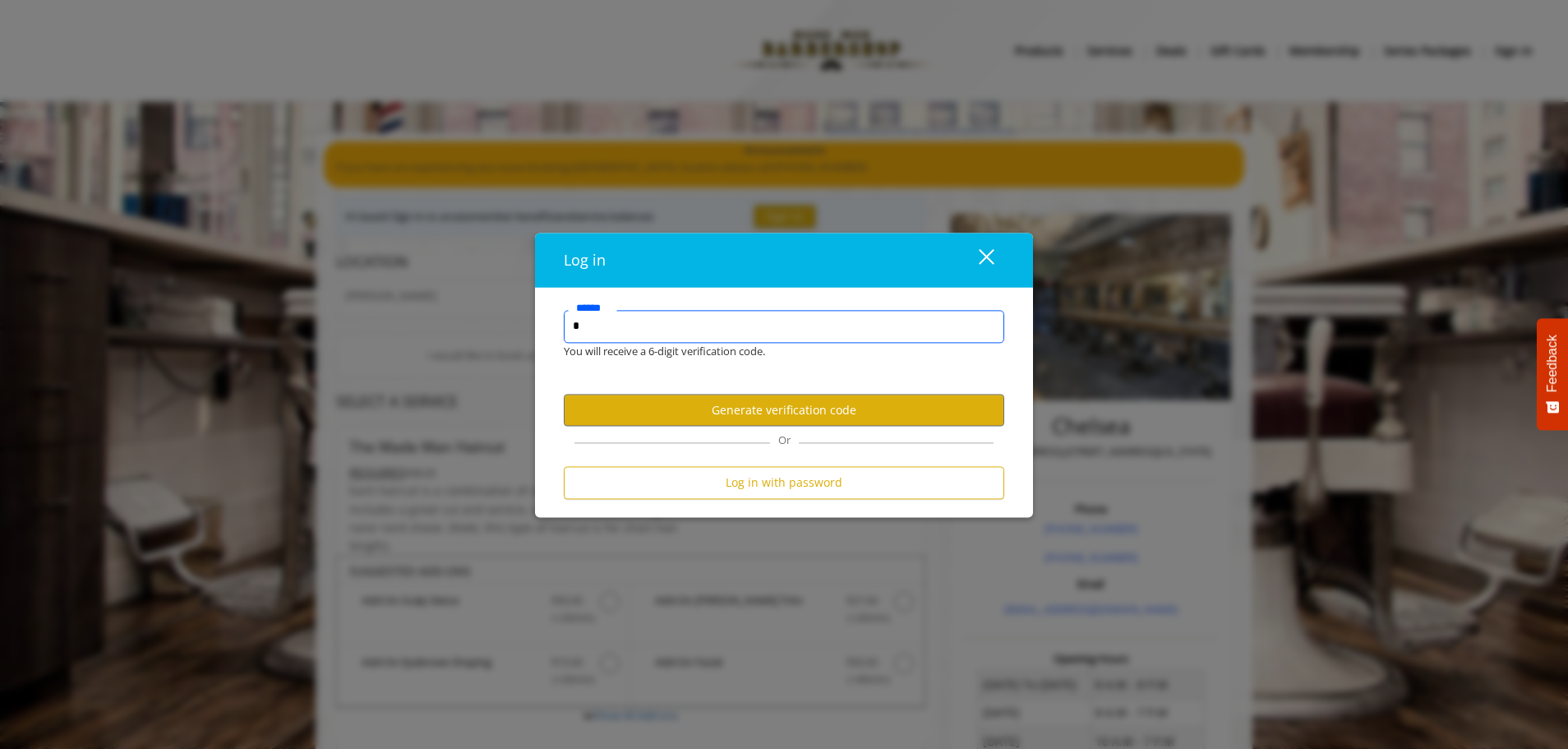
drag, startPoint x: 594, startPoint y: 334, endPoint x: 527, endPoint y: 338, distance: 67.1
click at [527, 338] on div "Log in close * ****** You will receive a 6-digit verification code. Generate ve…" at bounding box center [784, 374] width 1568 height 749
click at [984, 252] on div "close" at bounding box center [976, 259] width 33 height 24
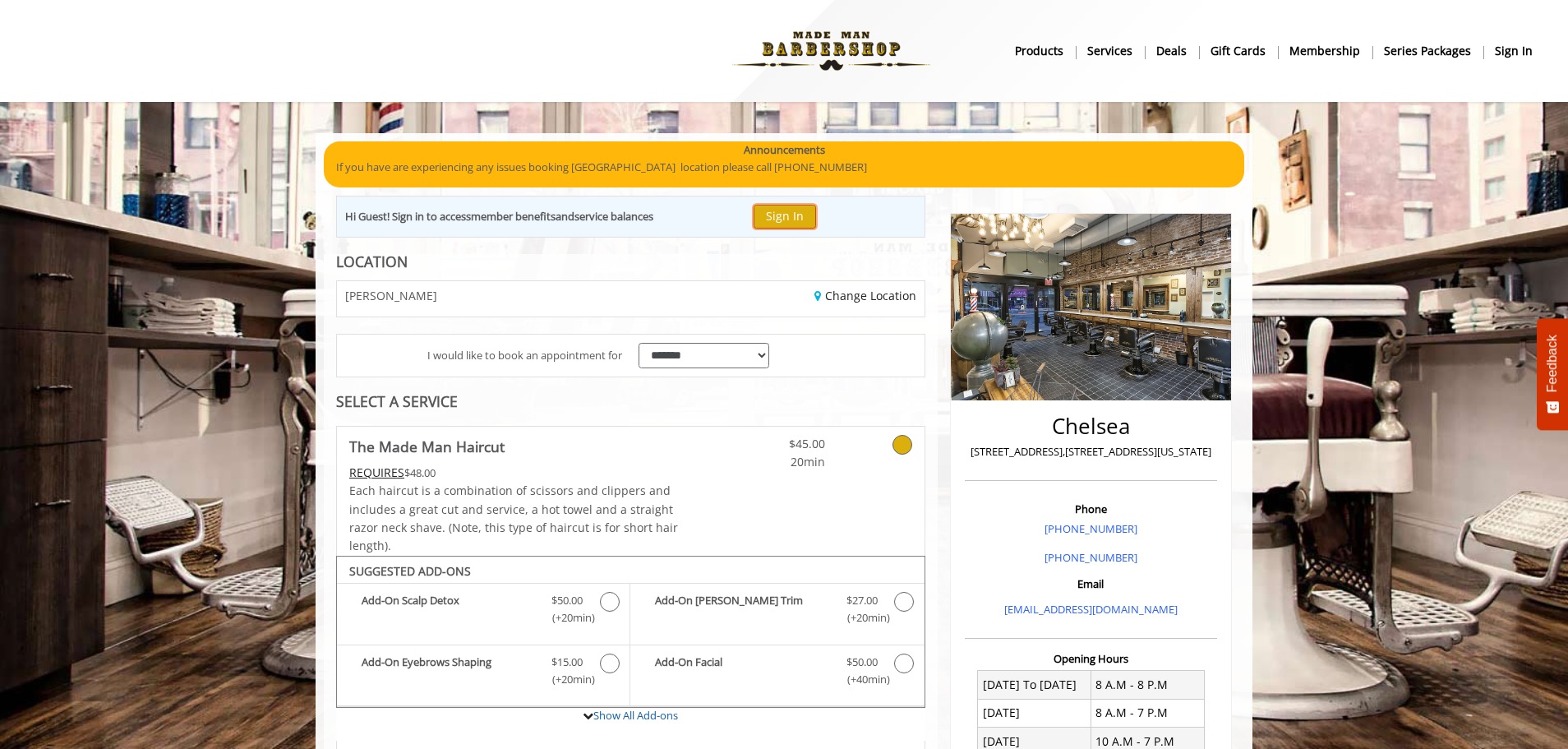
click at [779, 223] on button "Sign In" at bounding box center [785, 216] width 62 height 24
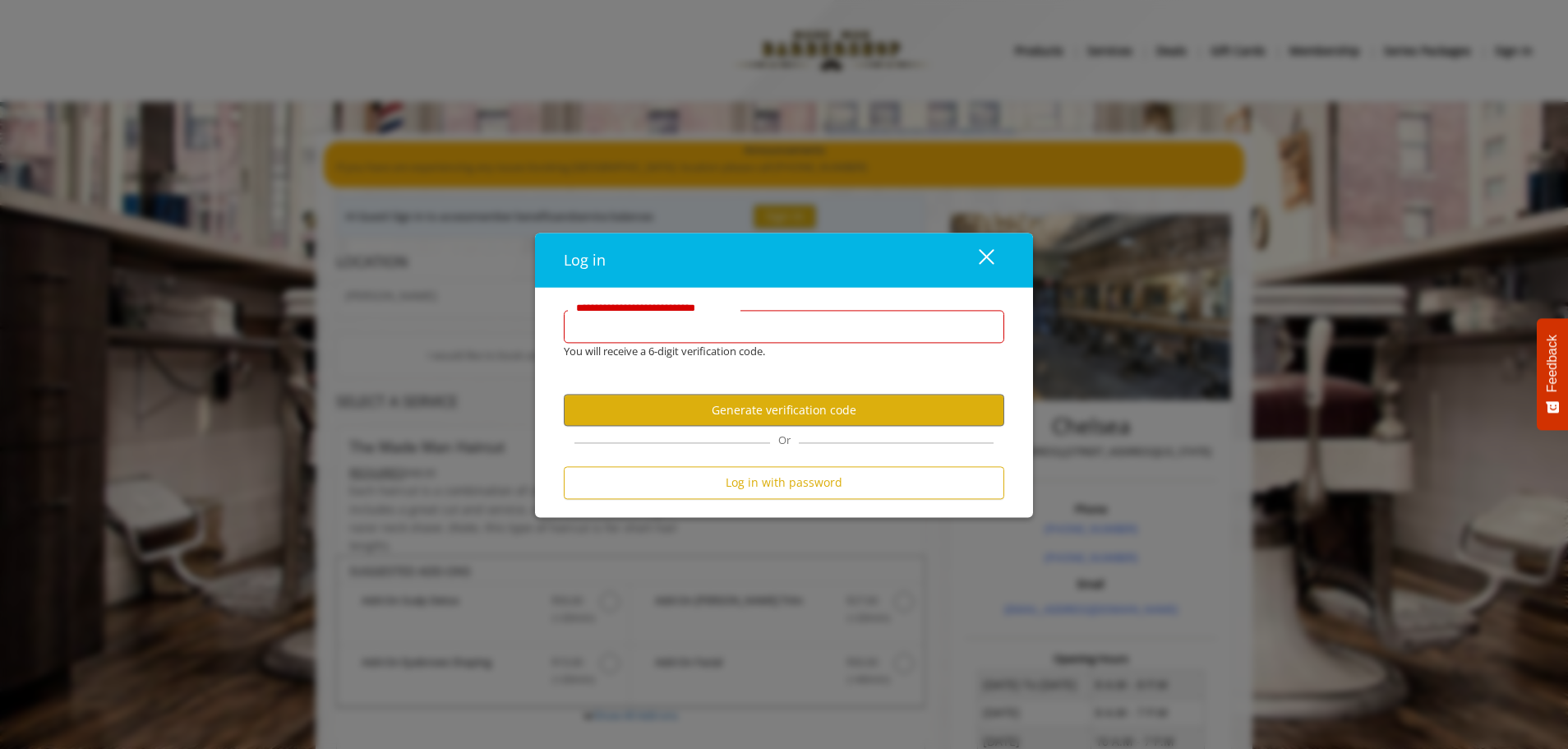
click at [659, 330] on input "**********" at bounding box center [784, 326] width 441 height 33
type input "*"
type input "**********"
click at [830, 412] on button "Generate verification code" at bounding box center [784, 410] width 441 height 32
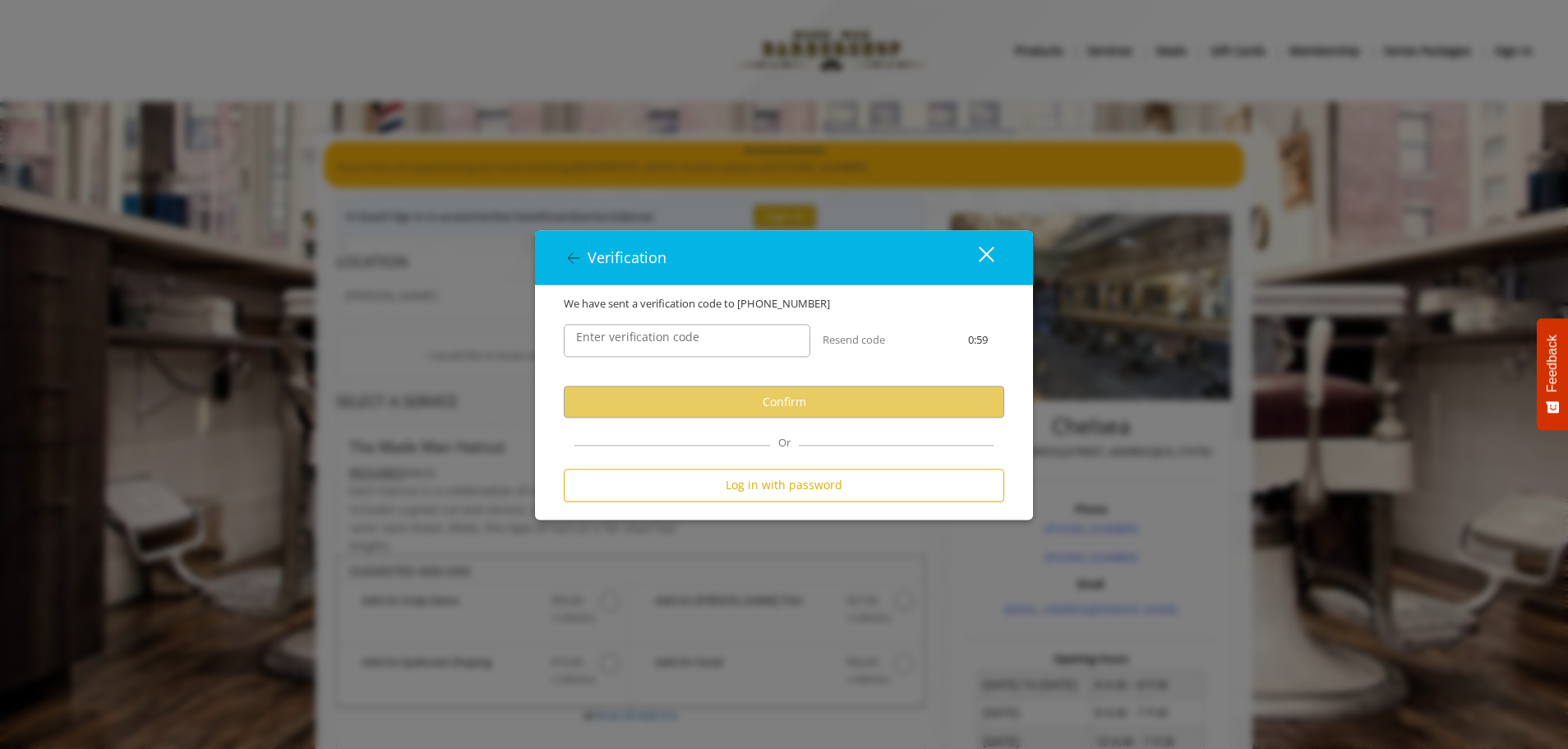
click at [686, 337] on label "Enter verification code" at bounding box center [638, 337] width 139 height 18
click at [686, 337] on input "Enter verification code" at bounding box center [687, 340] width 247 height 33
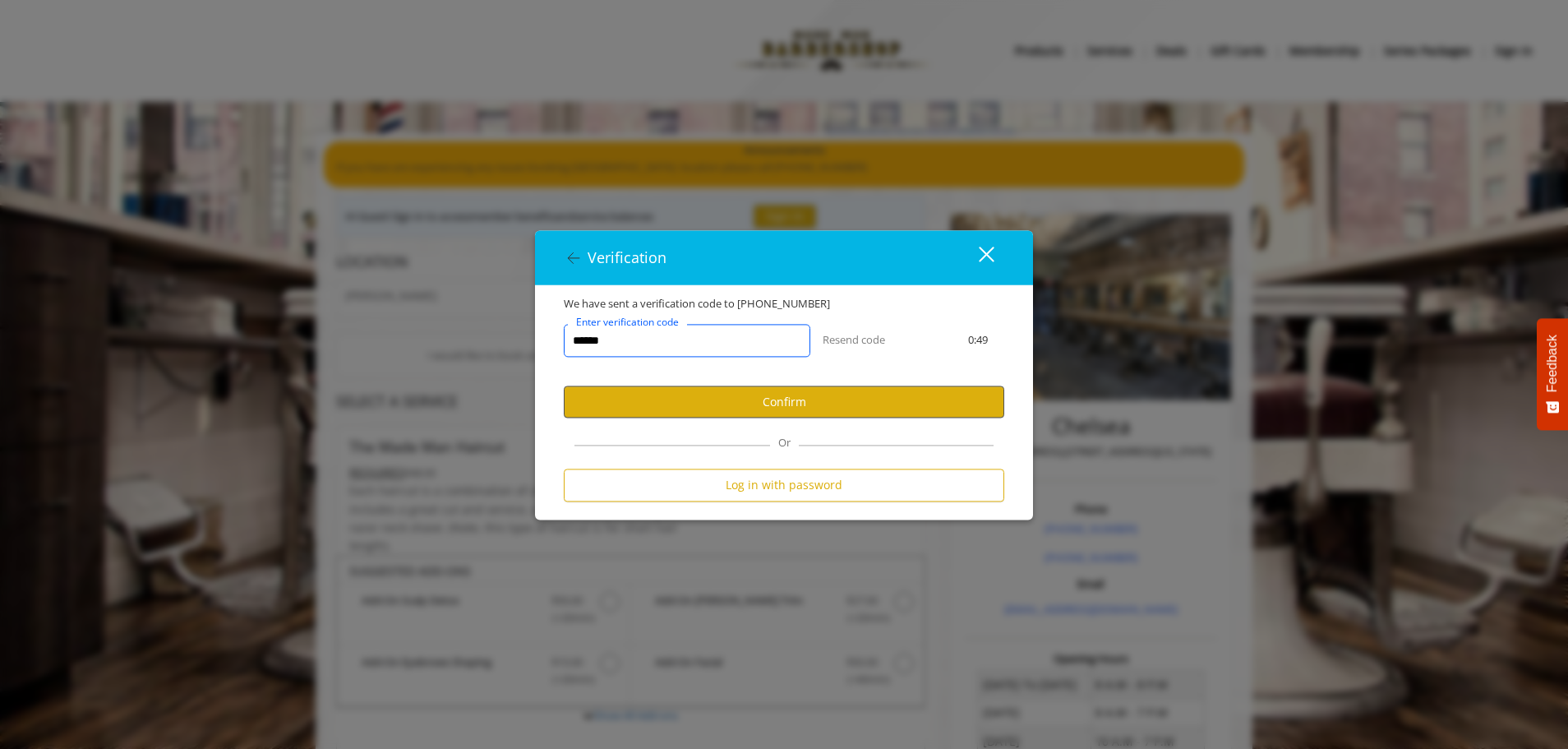
type input "******"
click at [847, 402] on button "Confirm" at bounding box center [784, 402] width 441 height 32
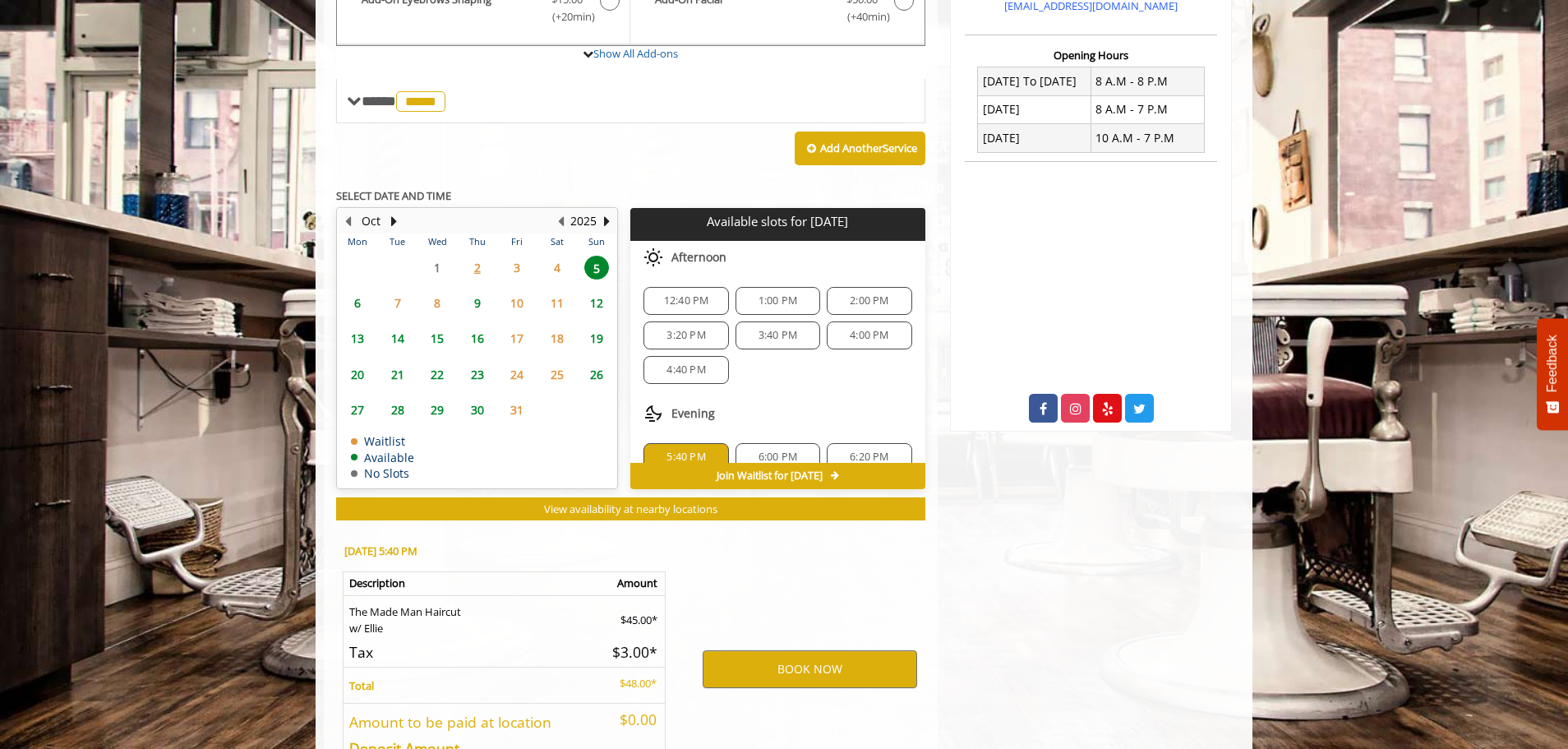
scroll to position [722, 0]
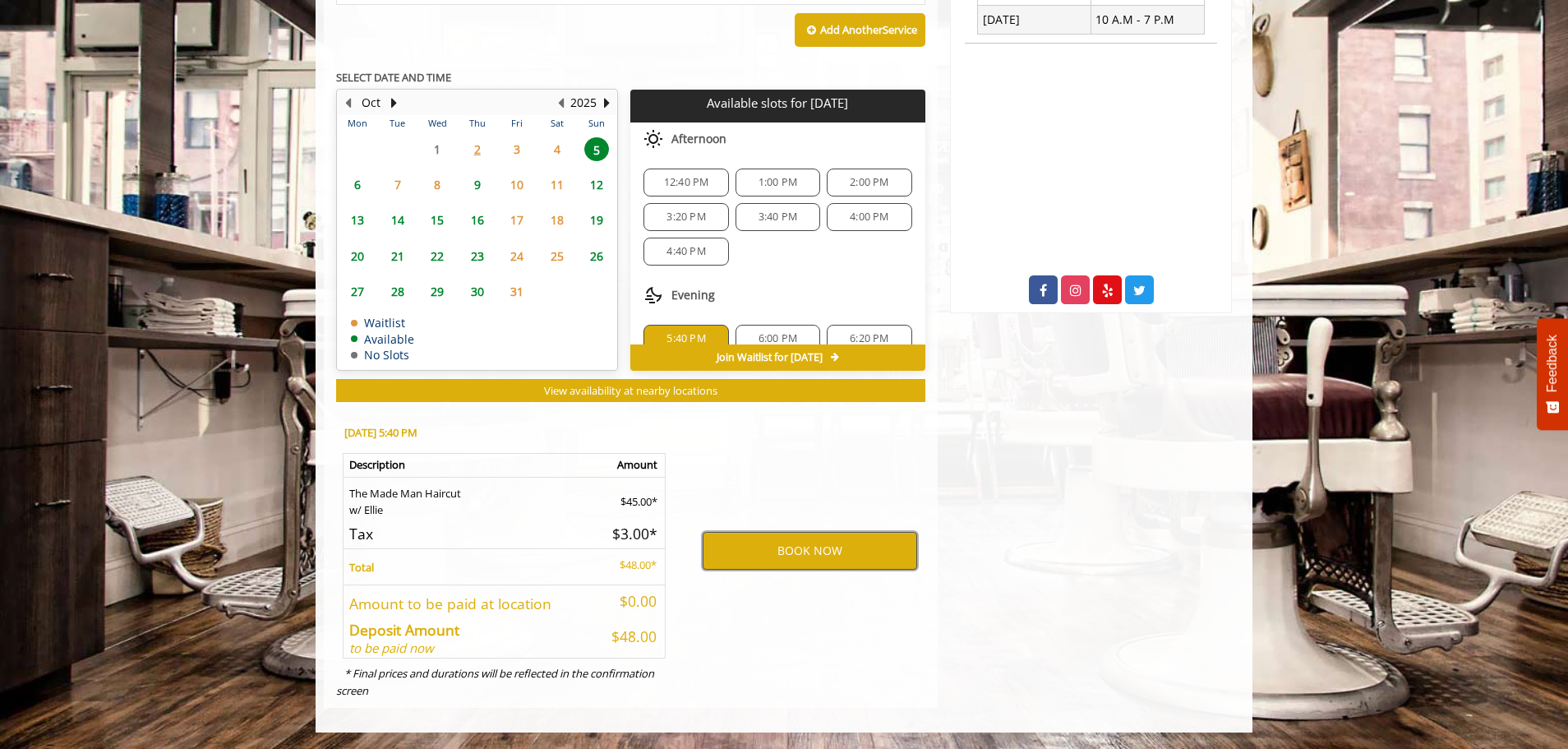
click at [826, 548] on button "BOOK NOW" at bounding box center [810, 551] width 214 height 38
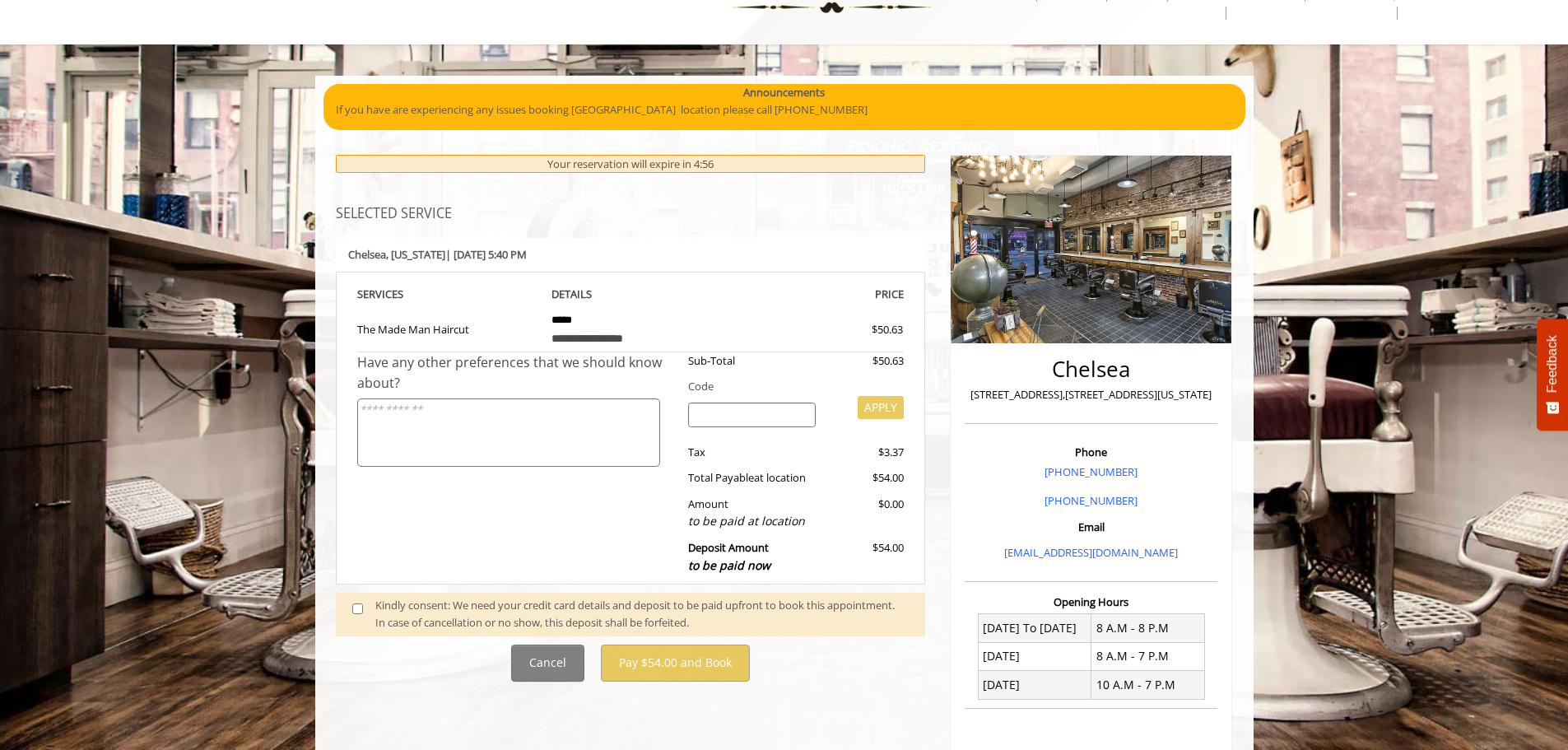
scroll to position [82, 0]
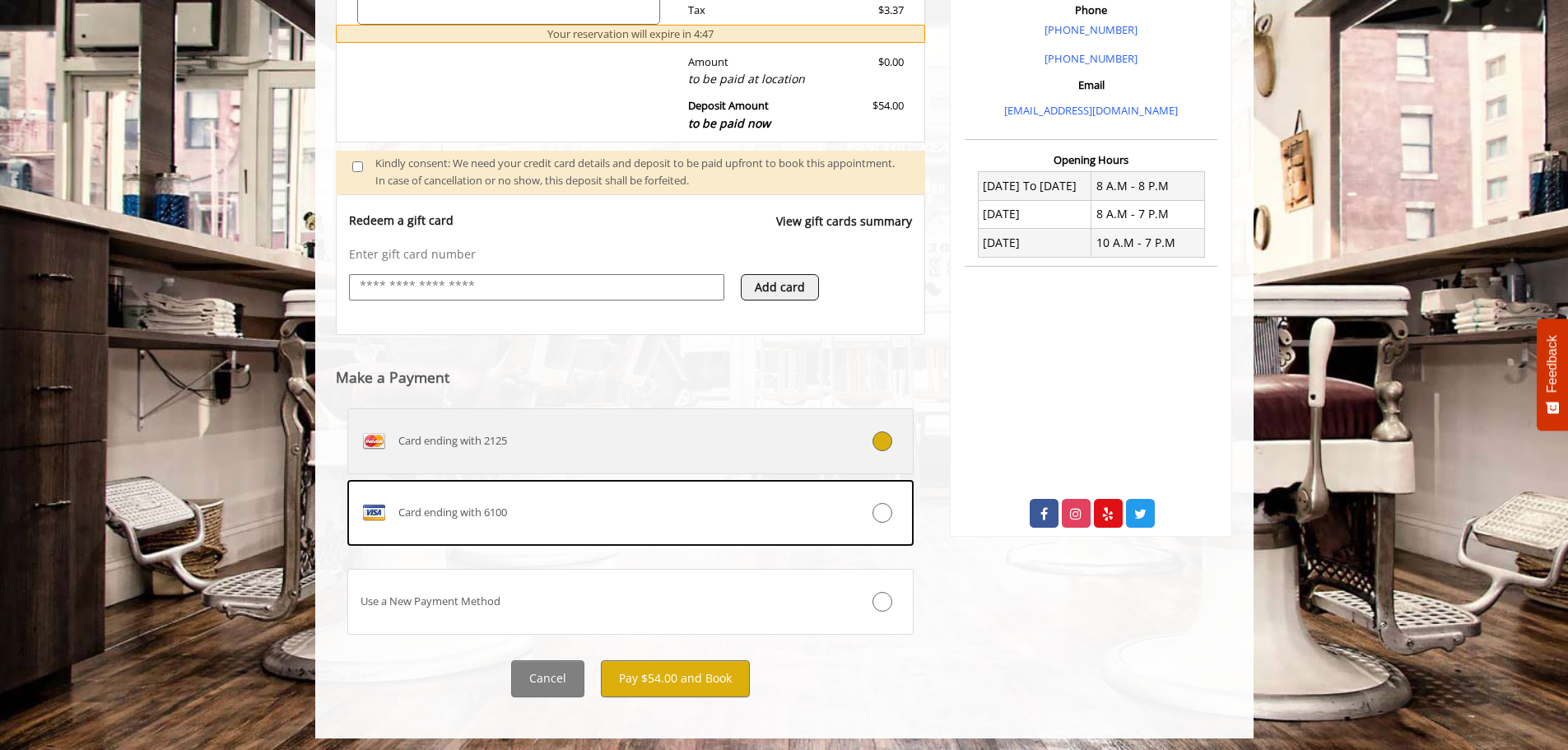
click at [563, 433] on div "Card ending with 2125" at bounding box center [584, 441] width 471 height 26
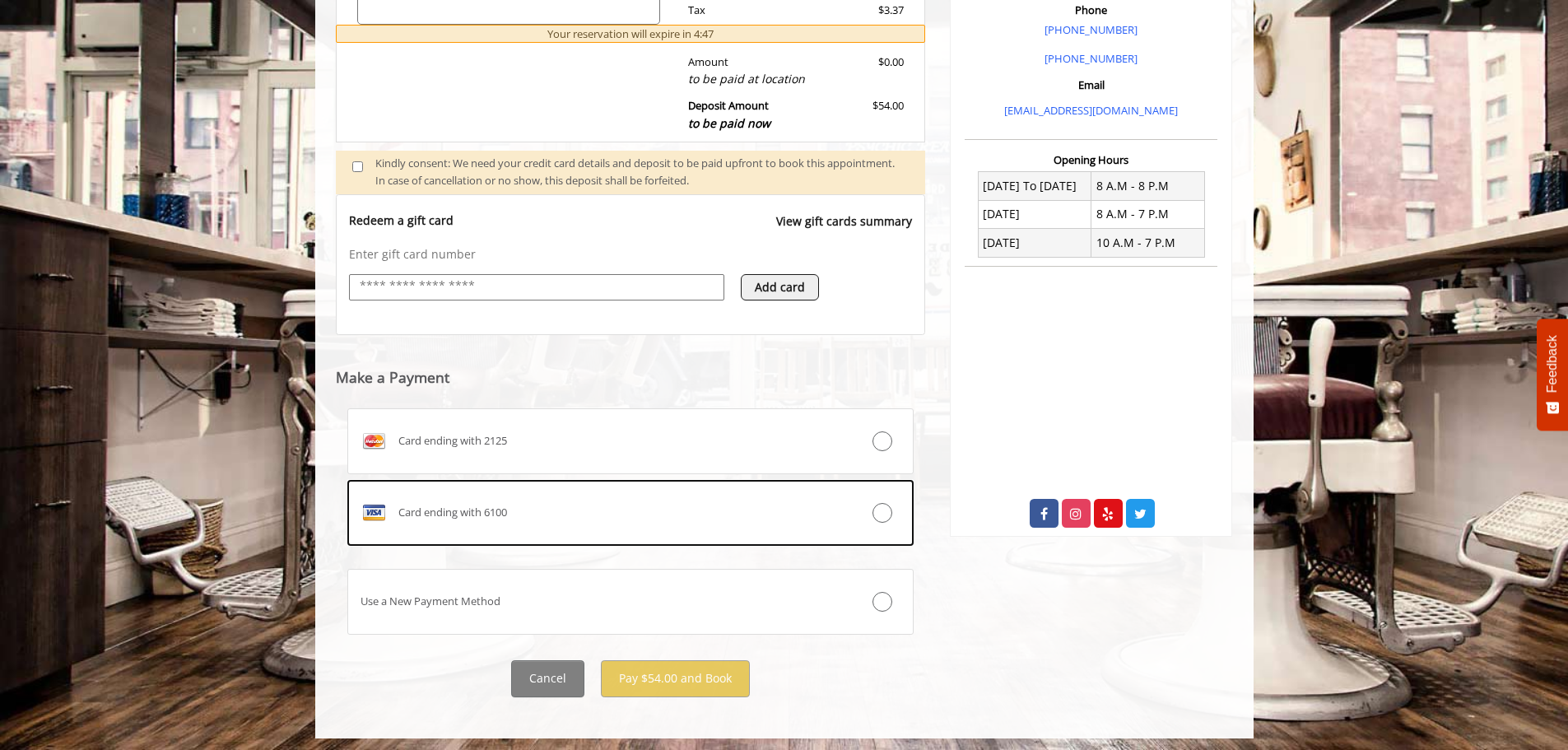
scroll to position [396, 0]
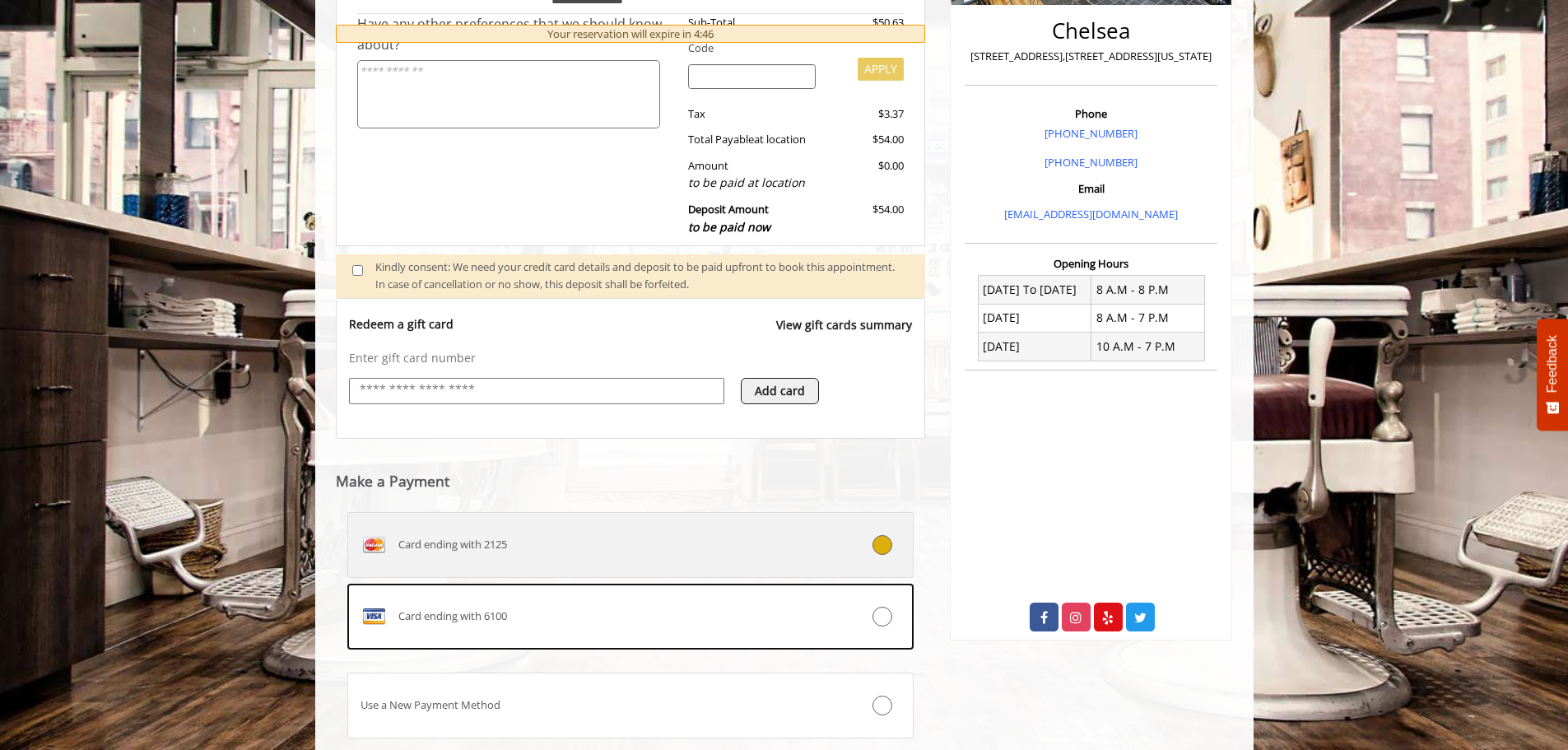
click at [621, 524] on label "Card ending with 2125" at bounding box center [631, 545] width 567 height 66
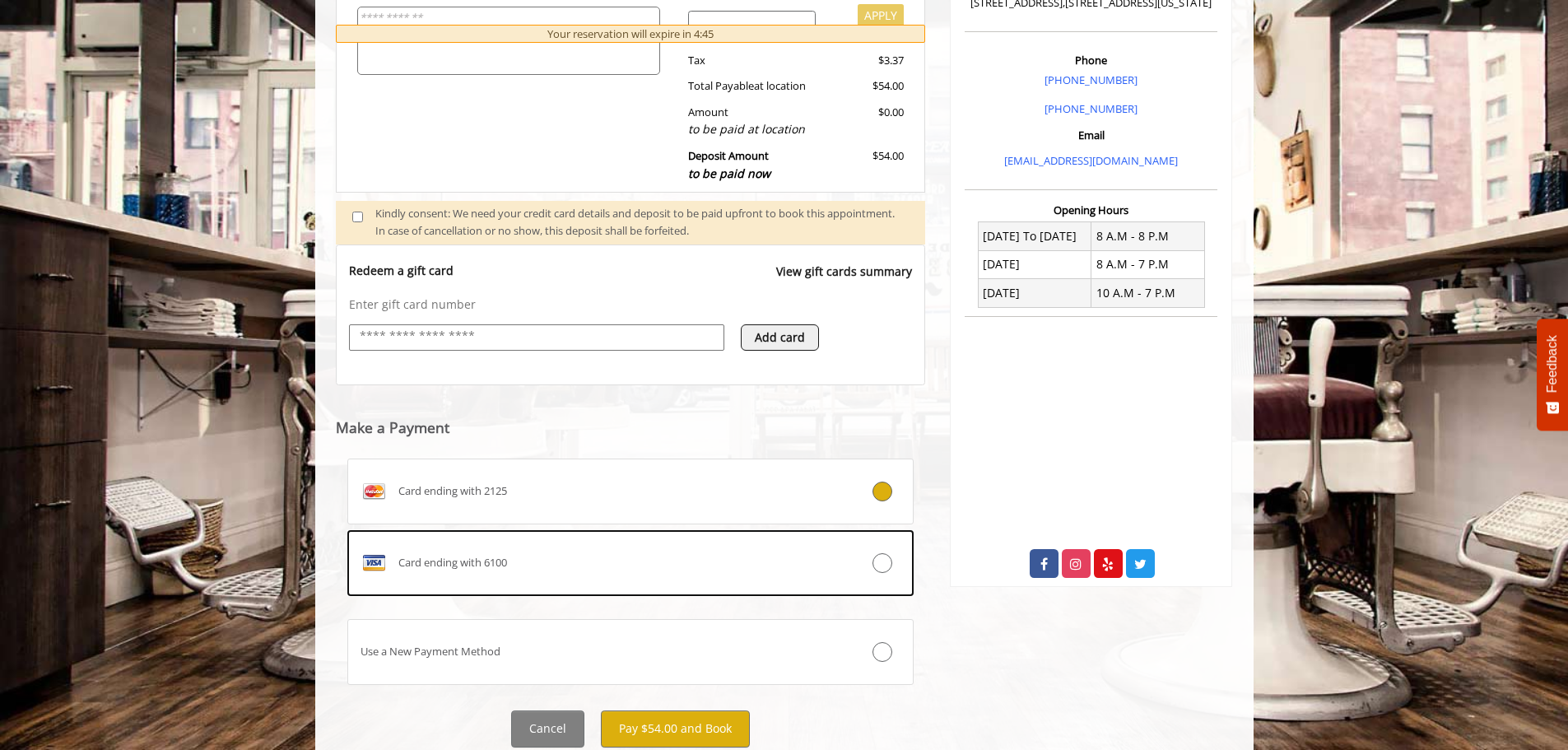
scroll to position [478, 0]
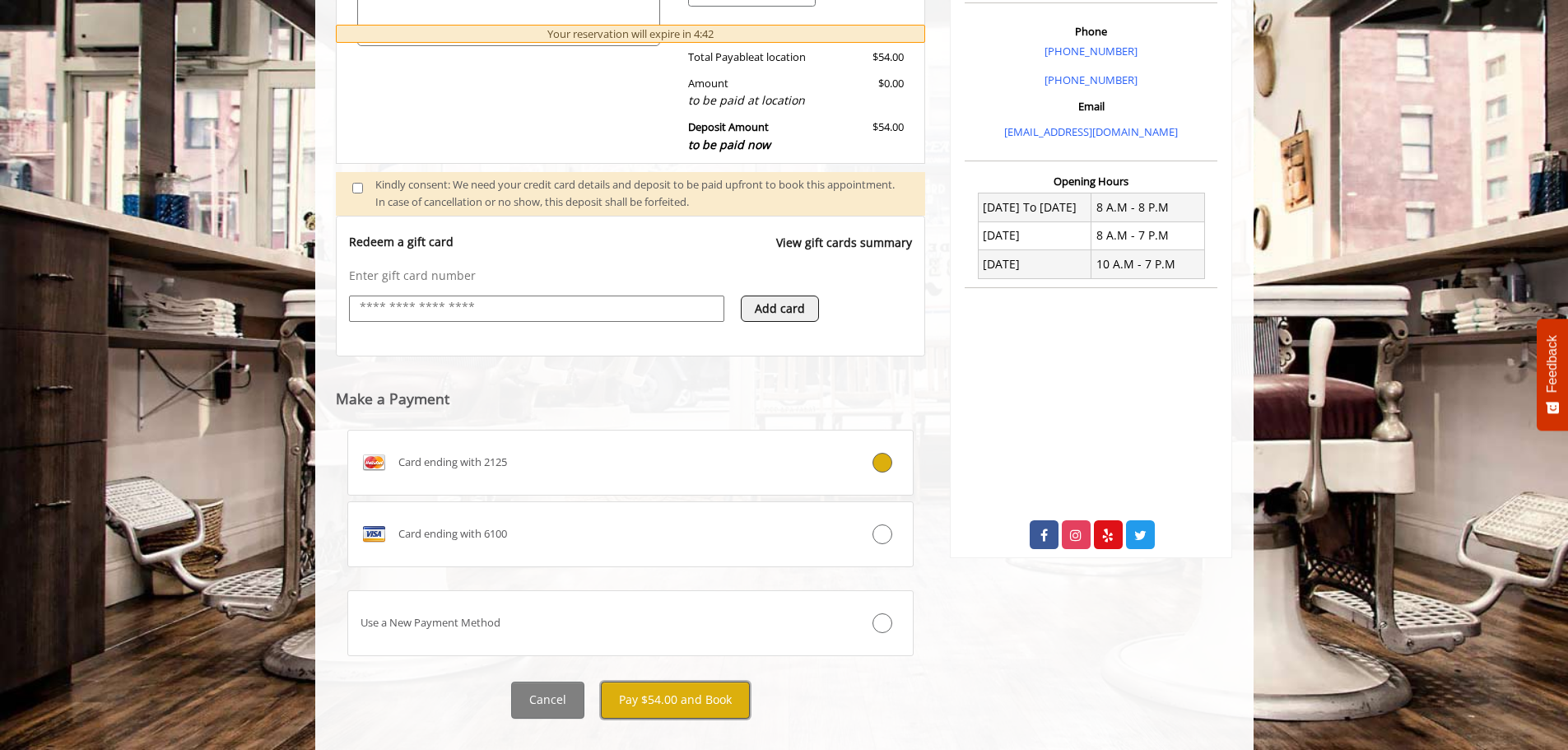
click at [667, 698] on button "Pay $54.00 and Book" at bounding box center [676, 700] width 149 height 37
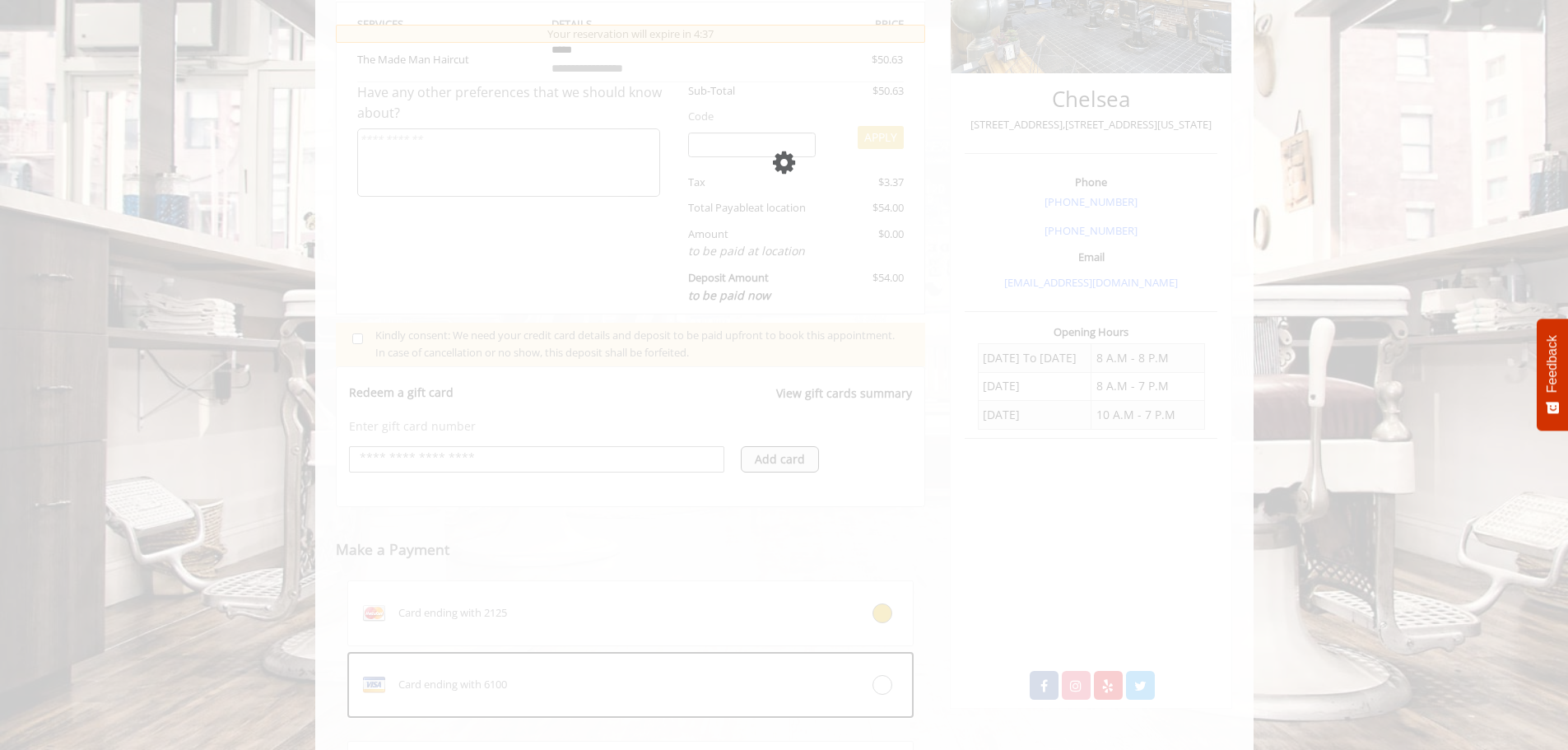
scroll to position [371, 0]
